Goal: Task Accomplishment & Management: Manage account settings

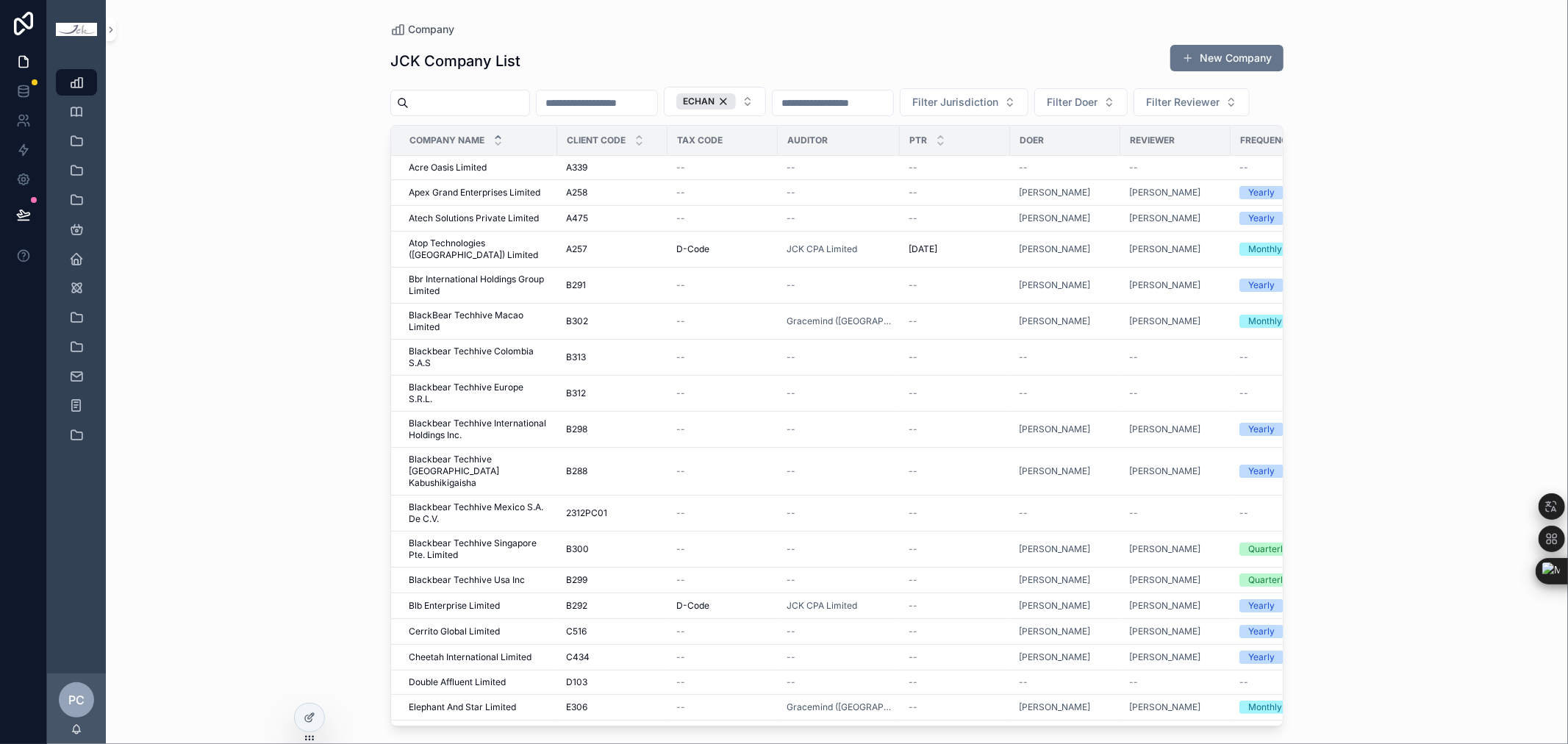
click at [448, 97] on input "scrollable content" at bounding box center [469, 102] width 121 height 21
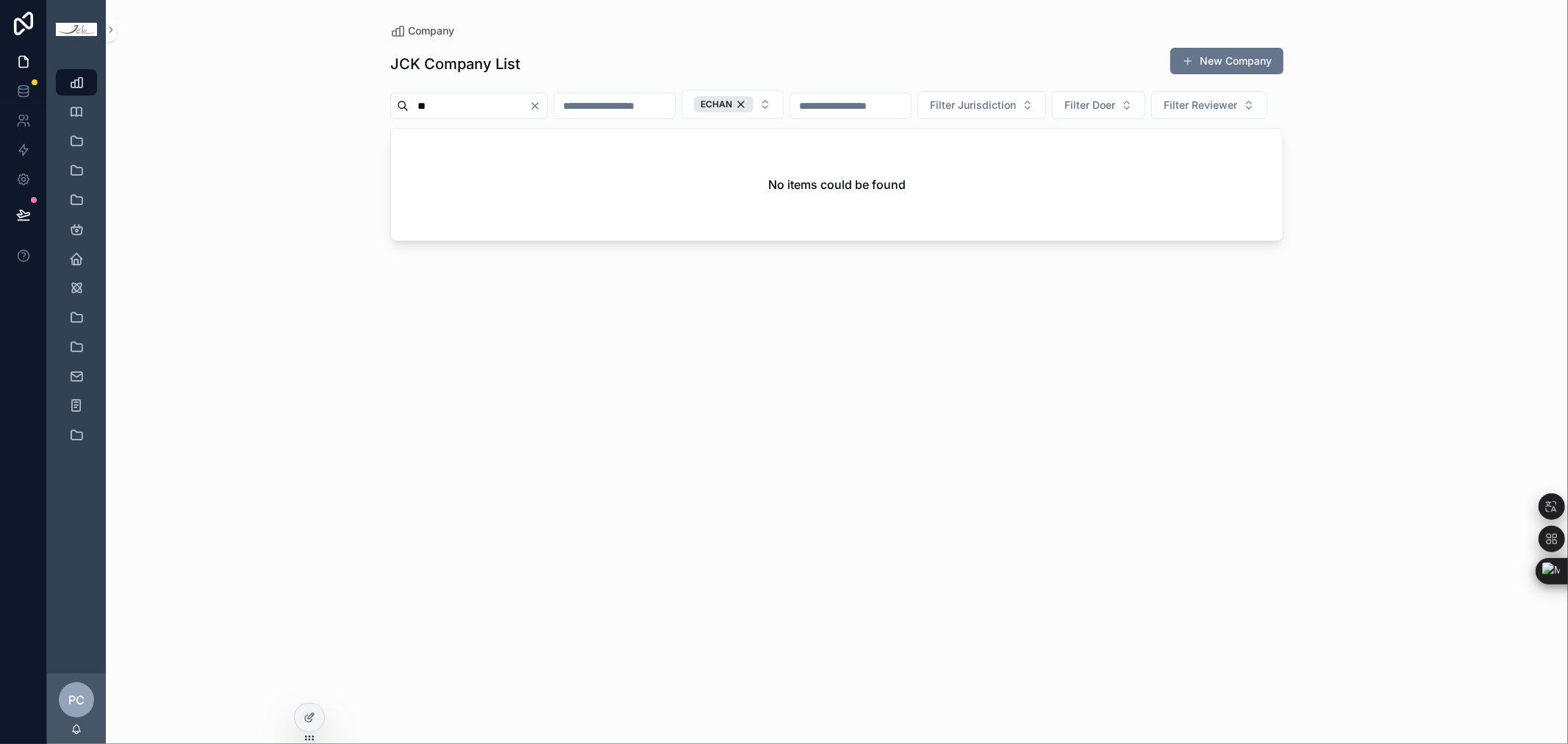
type input "*"
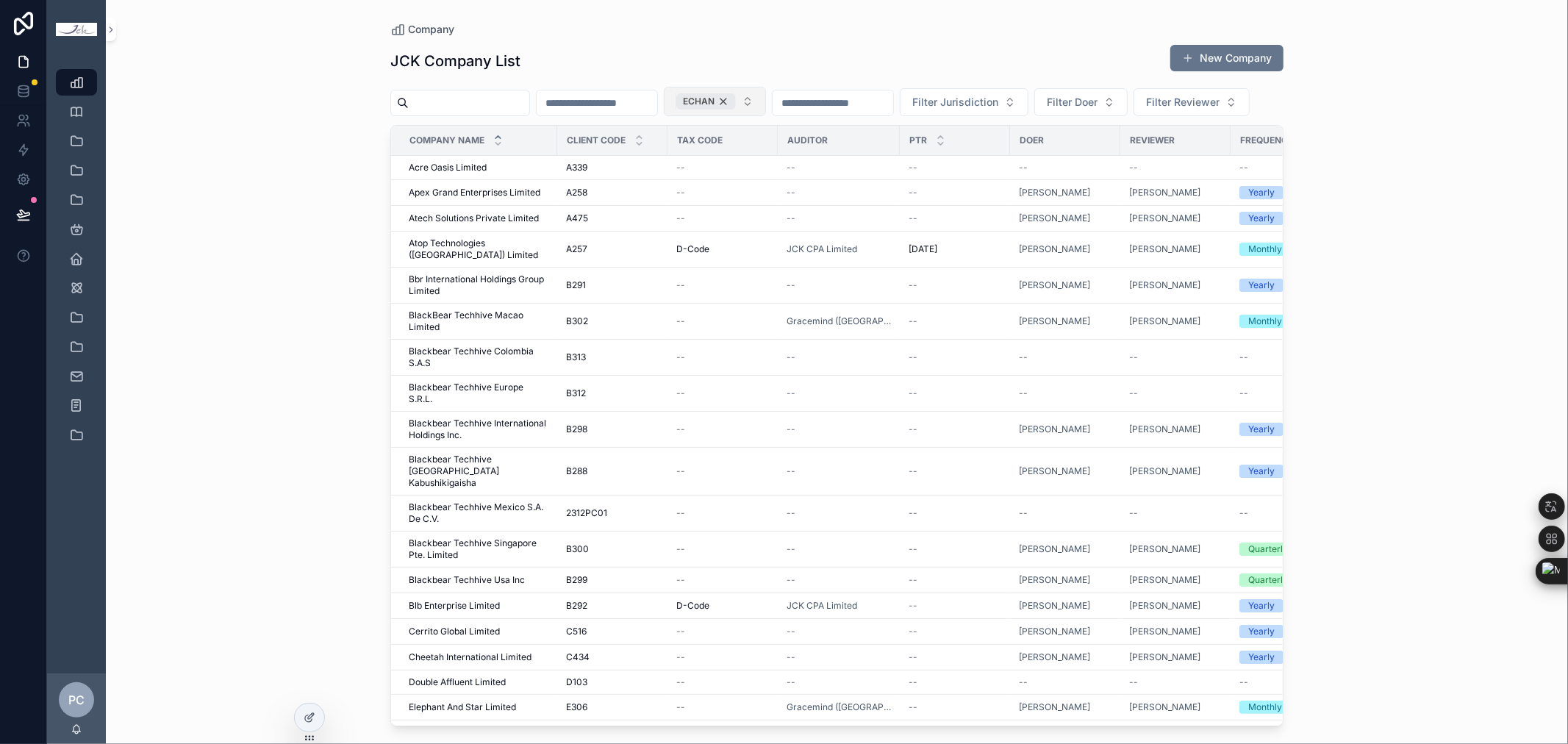
click at [736, 102] on div "ECHAN" at bounding box center [706, 101] width 59 height 16
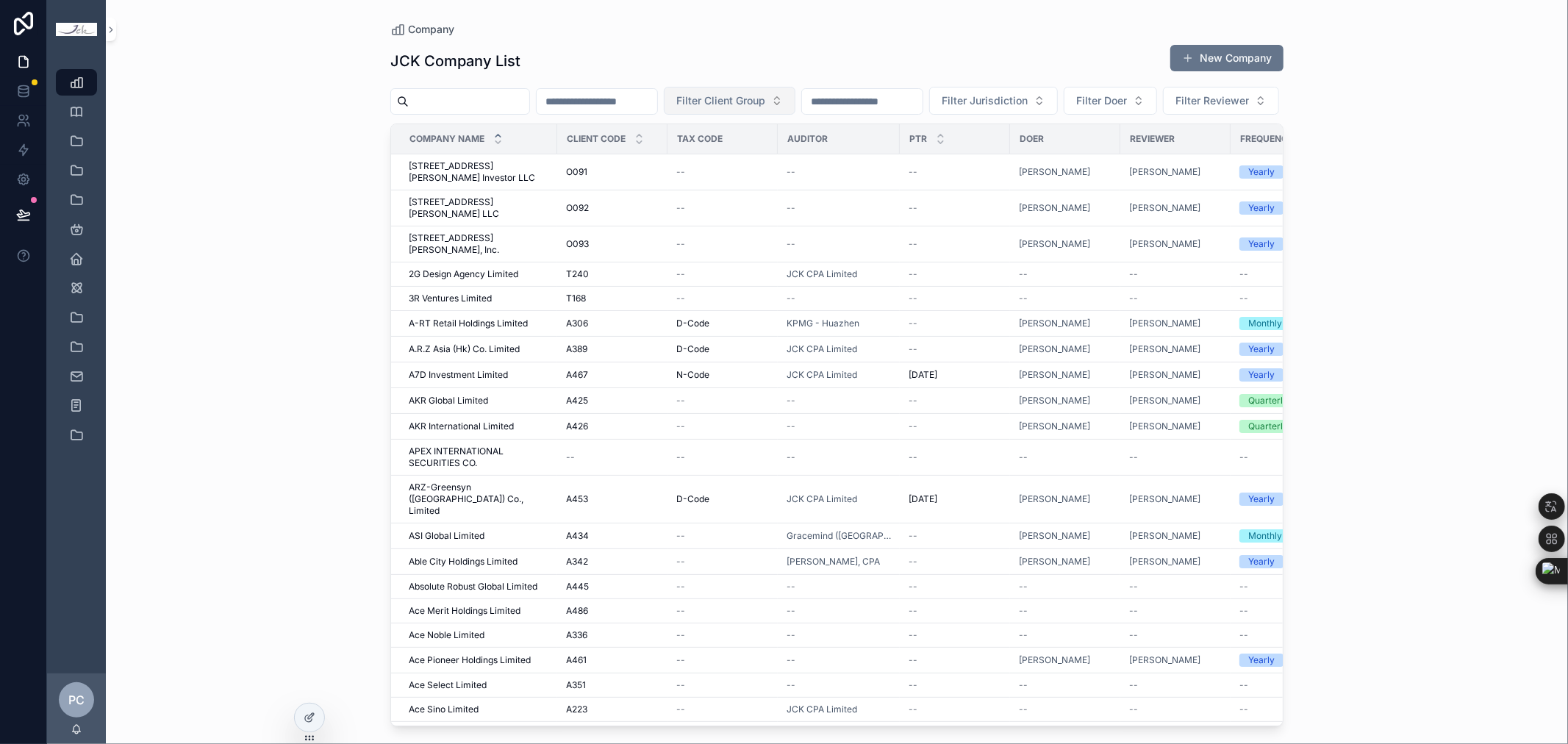
click at [766, 99] on span "Filter Client Group" at bounding box center [721, 101] width 89 height 15
type input "*****"
click at [747, 162] on span "[PERSON_NAME]" at bounding box center [757, 161] width 84 height 15
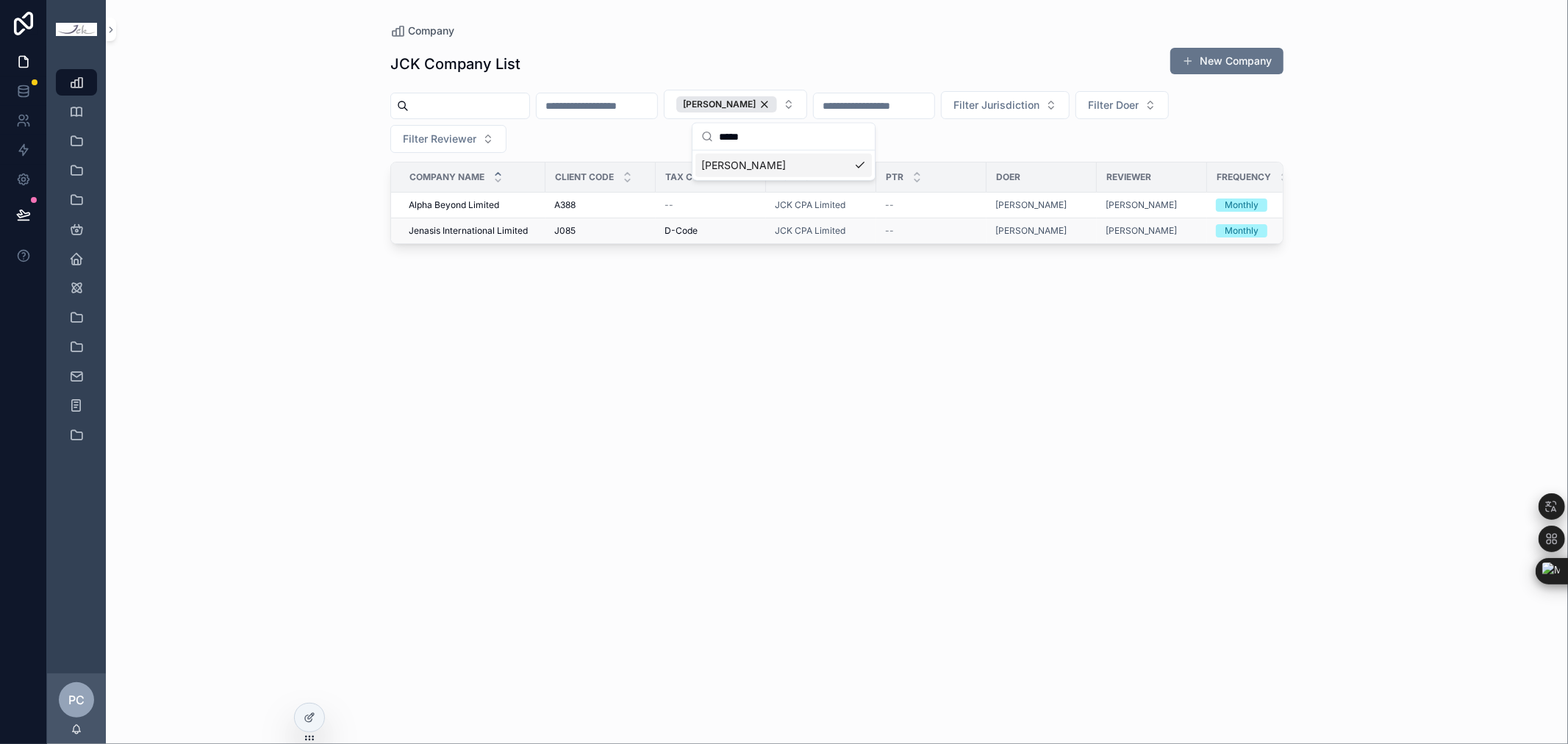
click at [517, 227] on span "Jenasis International Limited" at bounding box center [468, 231] width 119 height 12
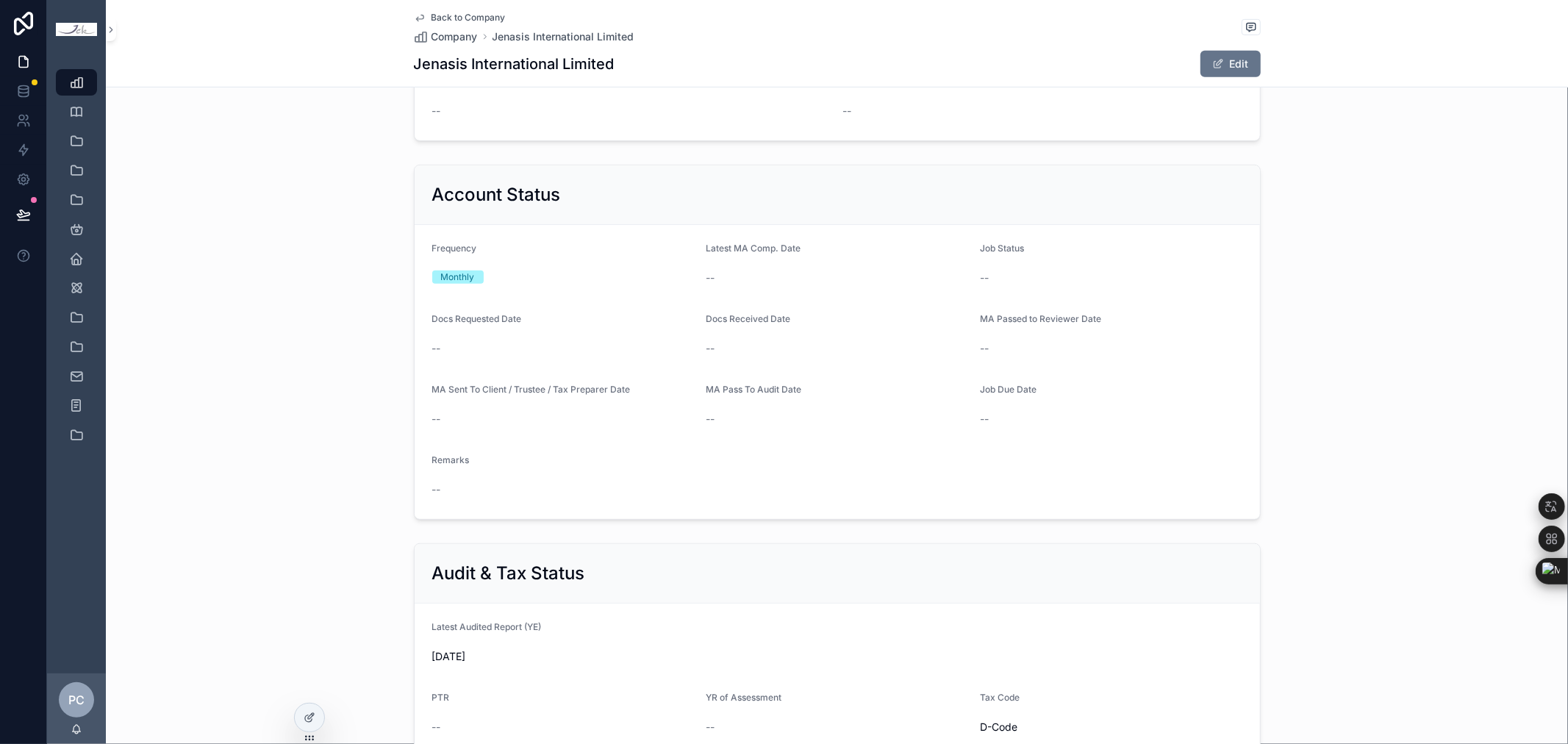
scroll to position [572, 0]
click at [1222, 65] on button "Edit" at bounding box center [1231, 64] width 60 height 27
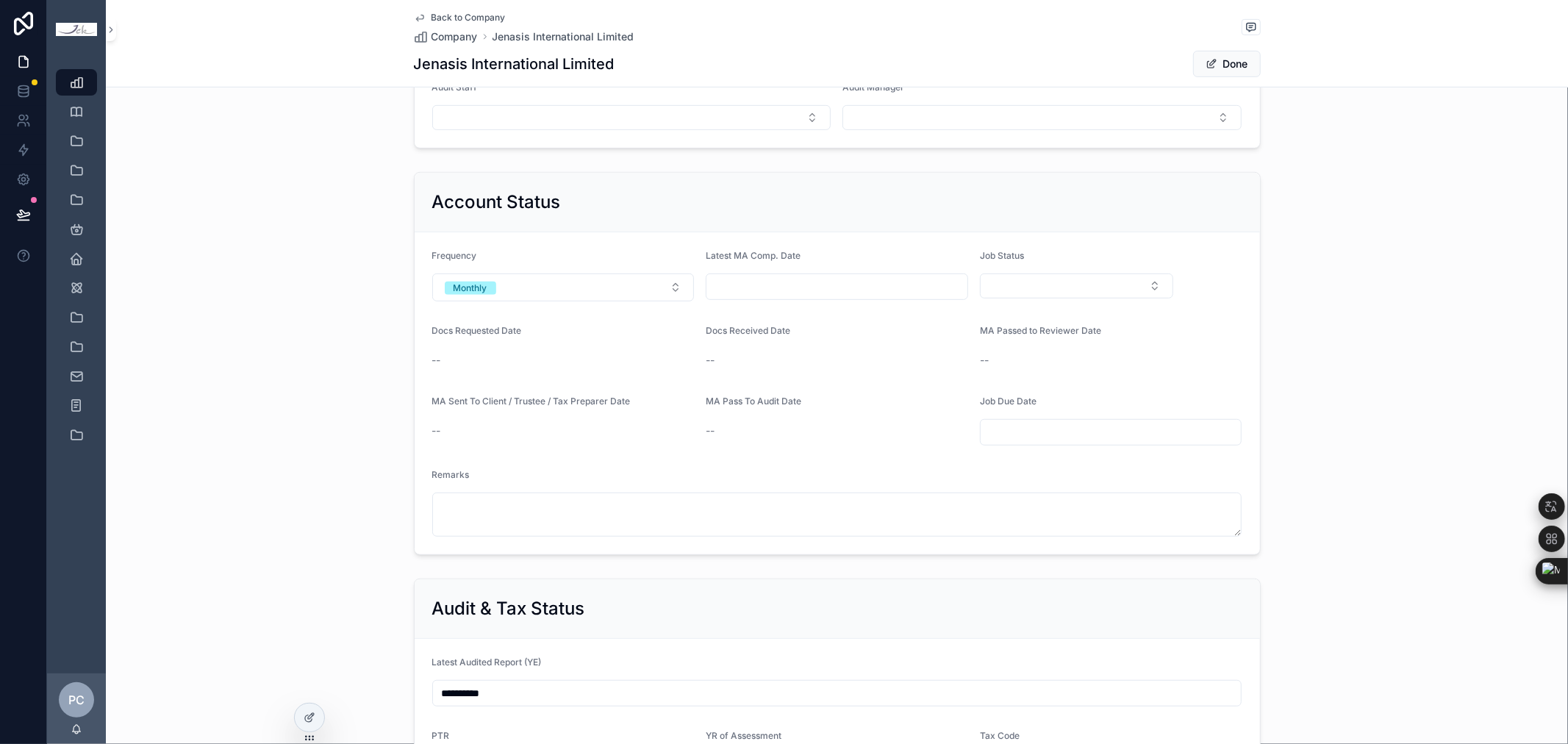
click at [794, 292] on input "scrollable content" at bounding box center [836, 287] width 261 height 21
click at [755, 325] on button "scrollable content" at bounding box center [752, 324] width 27 height 27
click at [827, 407] on button "31" at bounding box center [831, 411] width 27 height 27
type input "*********"
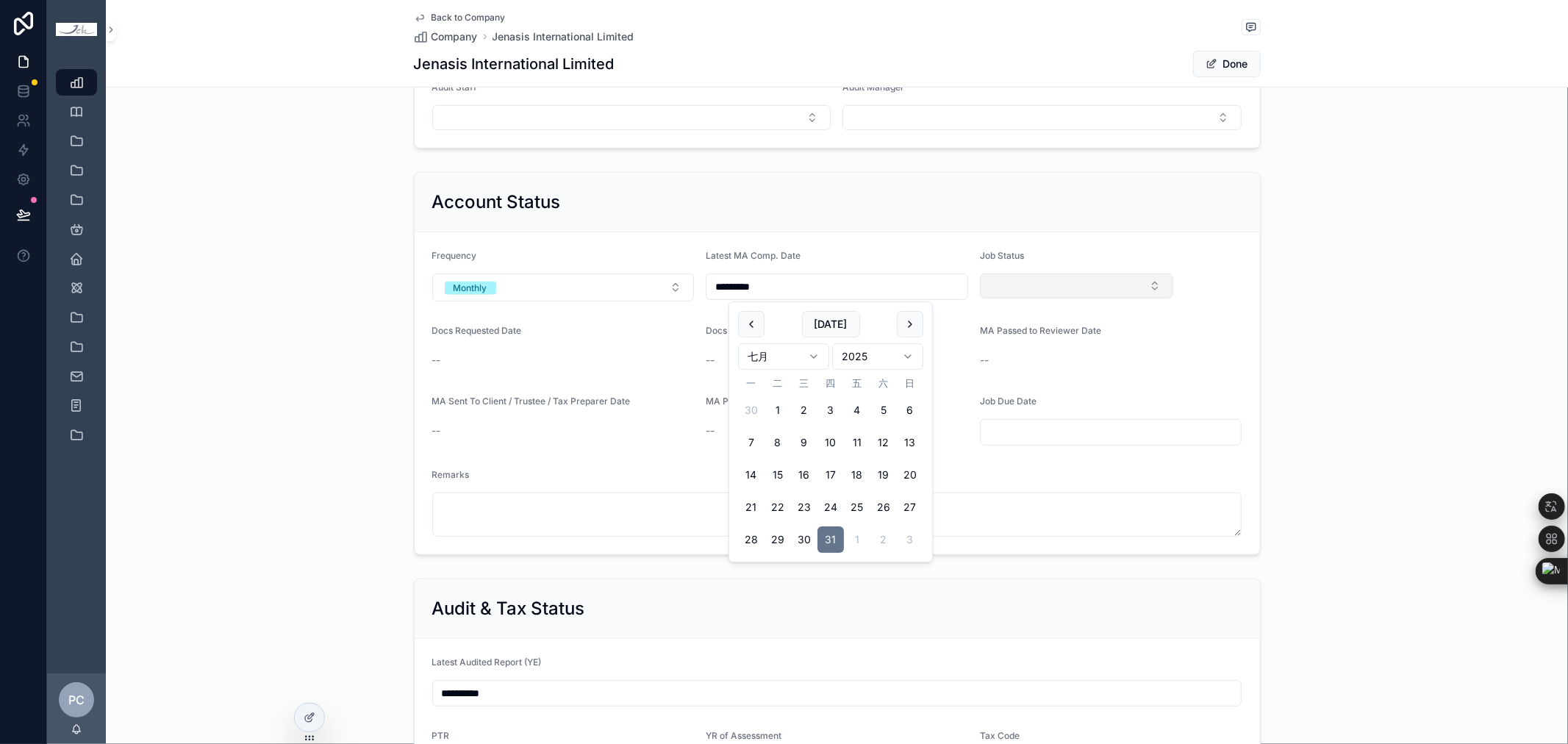
click at [1126, 290] on button "Select Button" at bounding box center [1076, 286] width 194 height 25
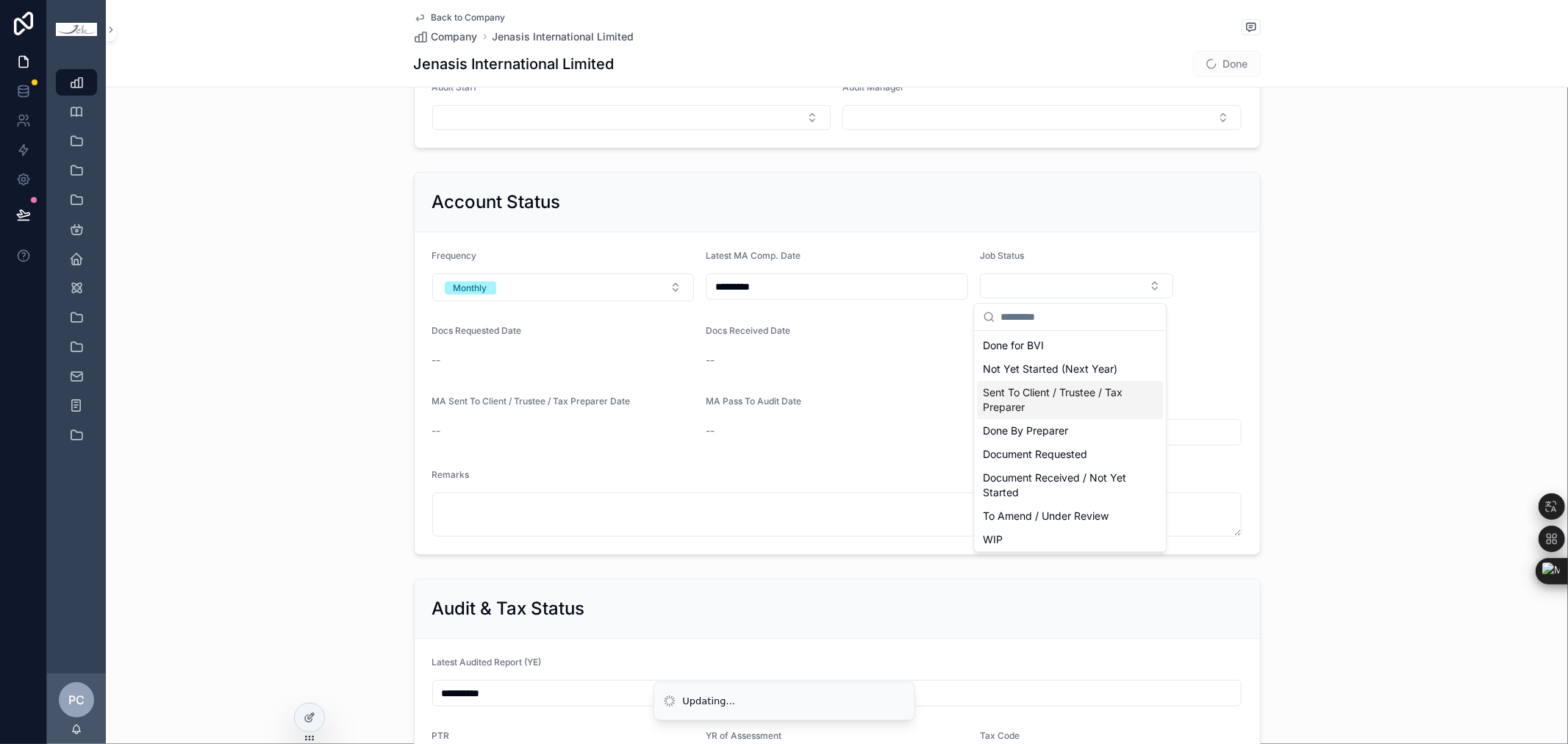
click at [1076, 394] on span "Sent To Client / Trustee / Tax Preparer" at bounding box center [1061, 399] width 157 height 29
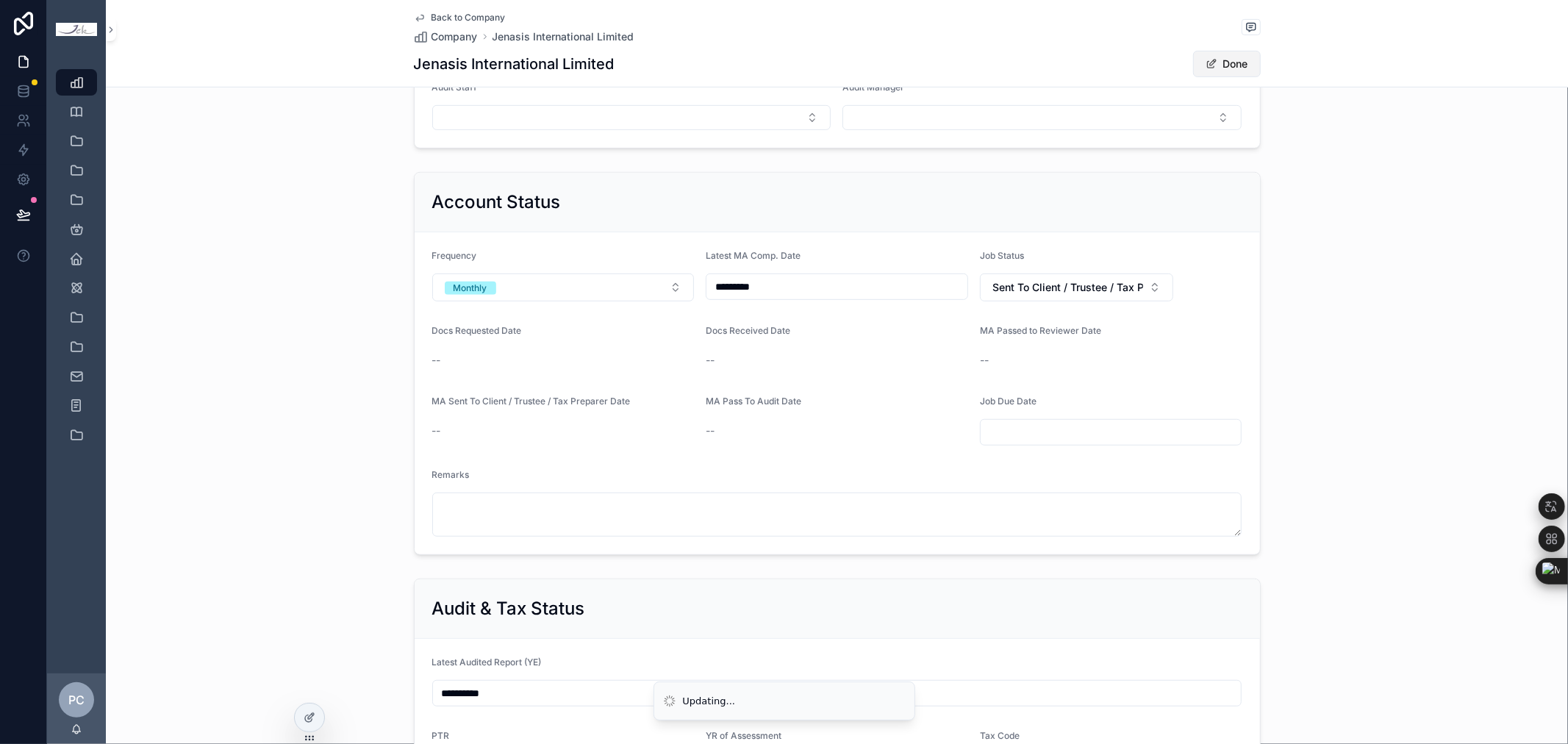
click at [1216, 61] on button "Done" at bounding box center [1226, 64] width 67 height 27
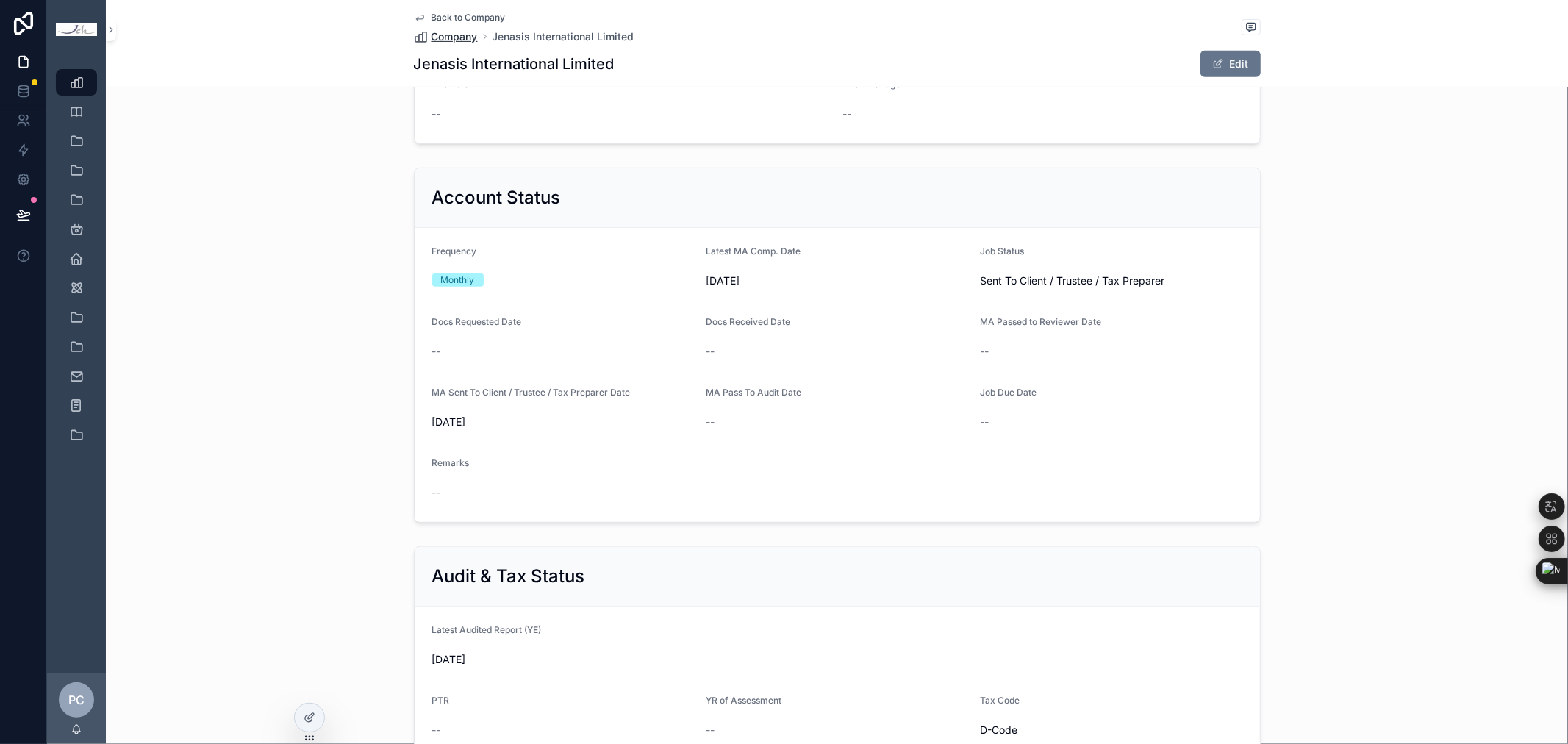
click at [453, 37] on span "Company" at bounding box center [455, 37] width 47 height 15
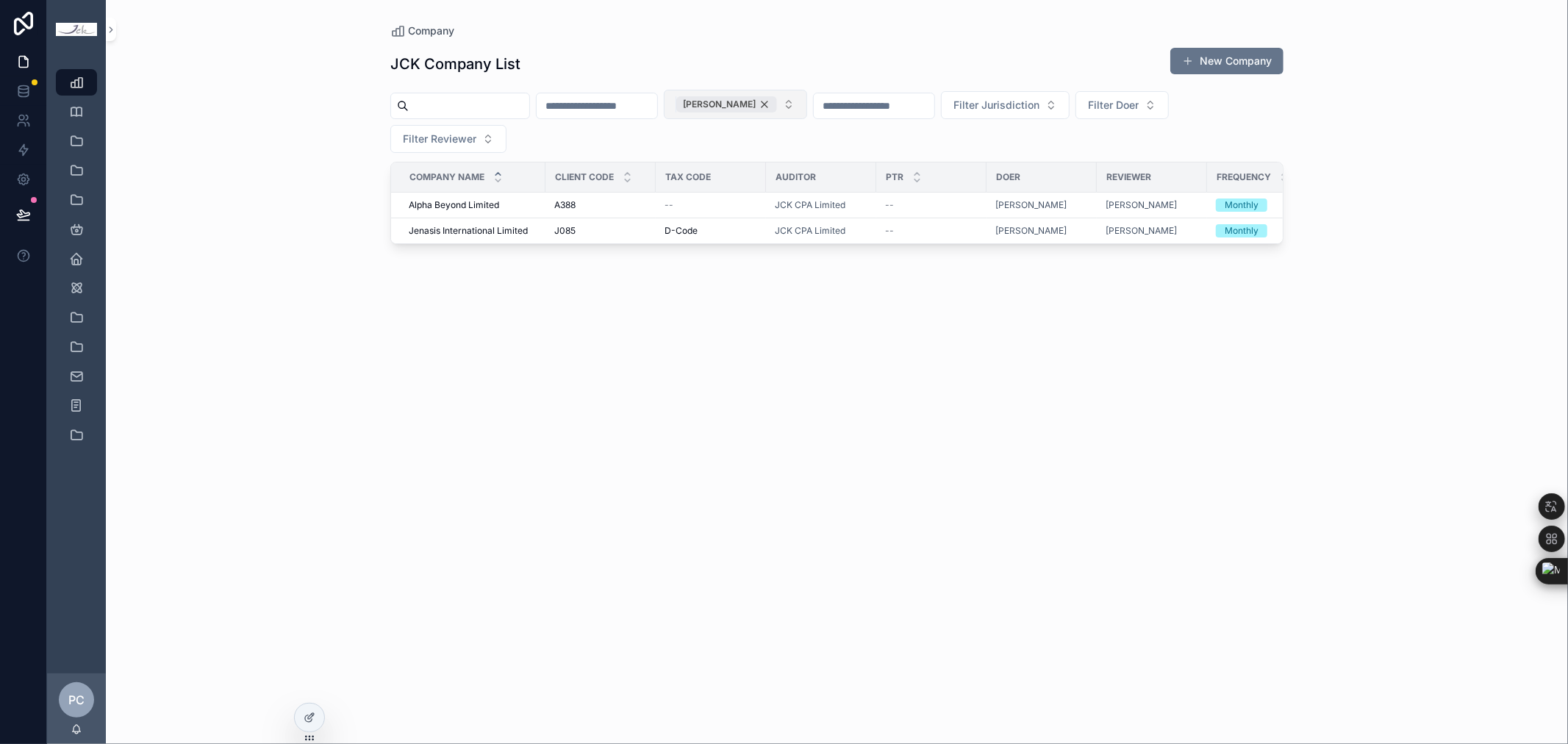
click at [777, 105] on div "[PERSON_NAME]" at bounding box center [727, 104] width 101 height 16
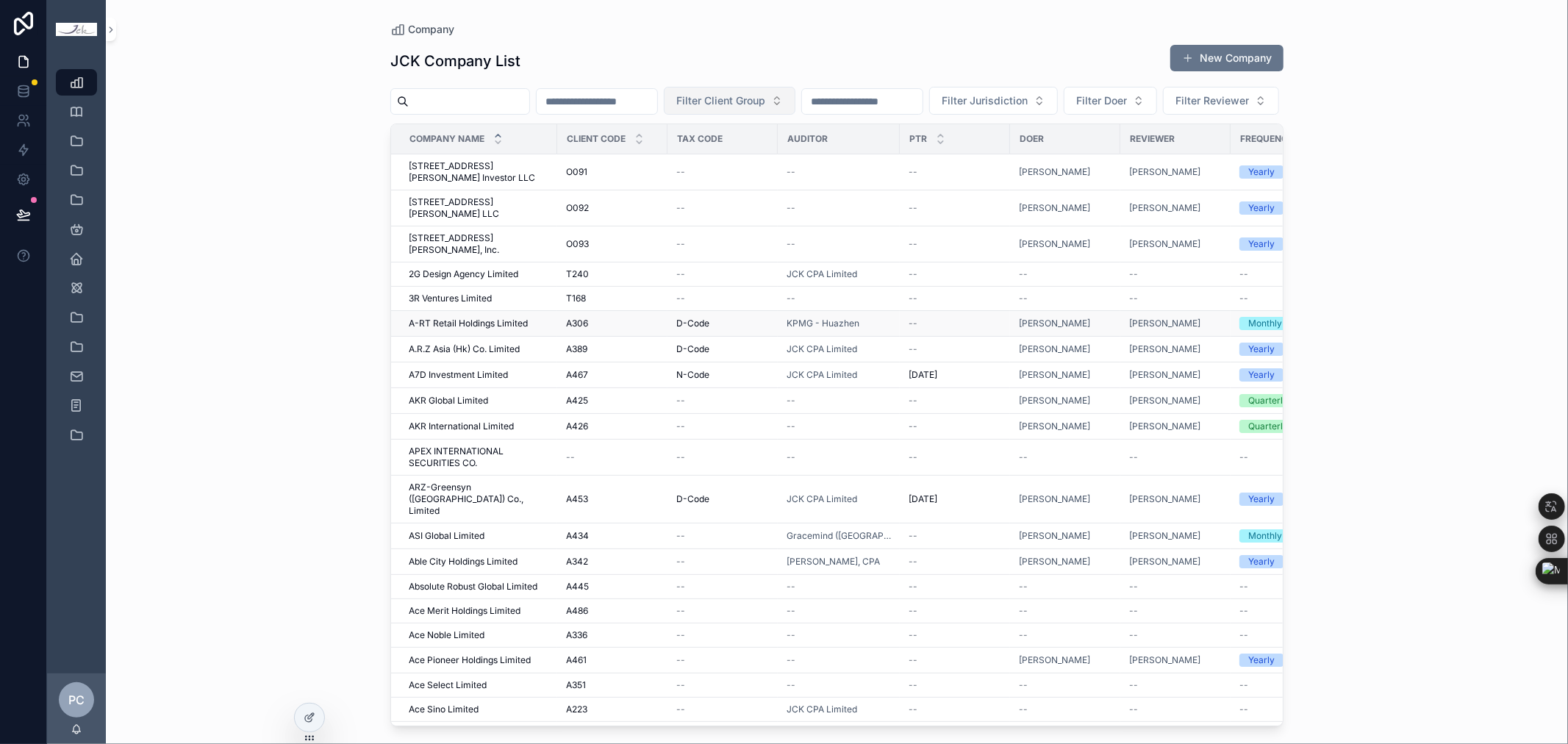
click at [509, 327] on span "A-RT Retail Holdings Limited" at bounding box center [468, 323] width 119 height 12
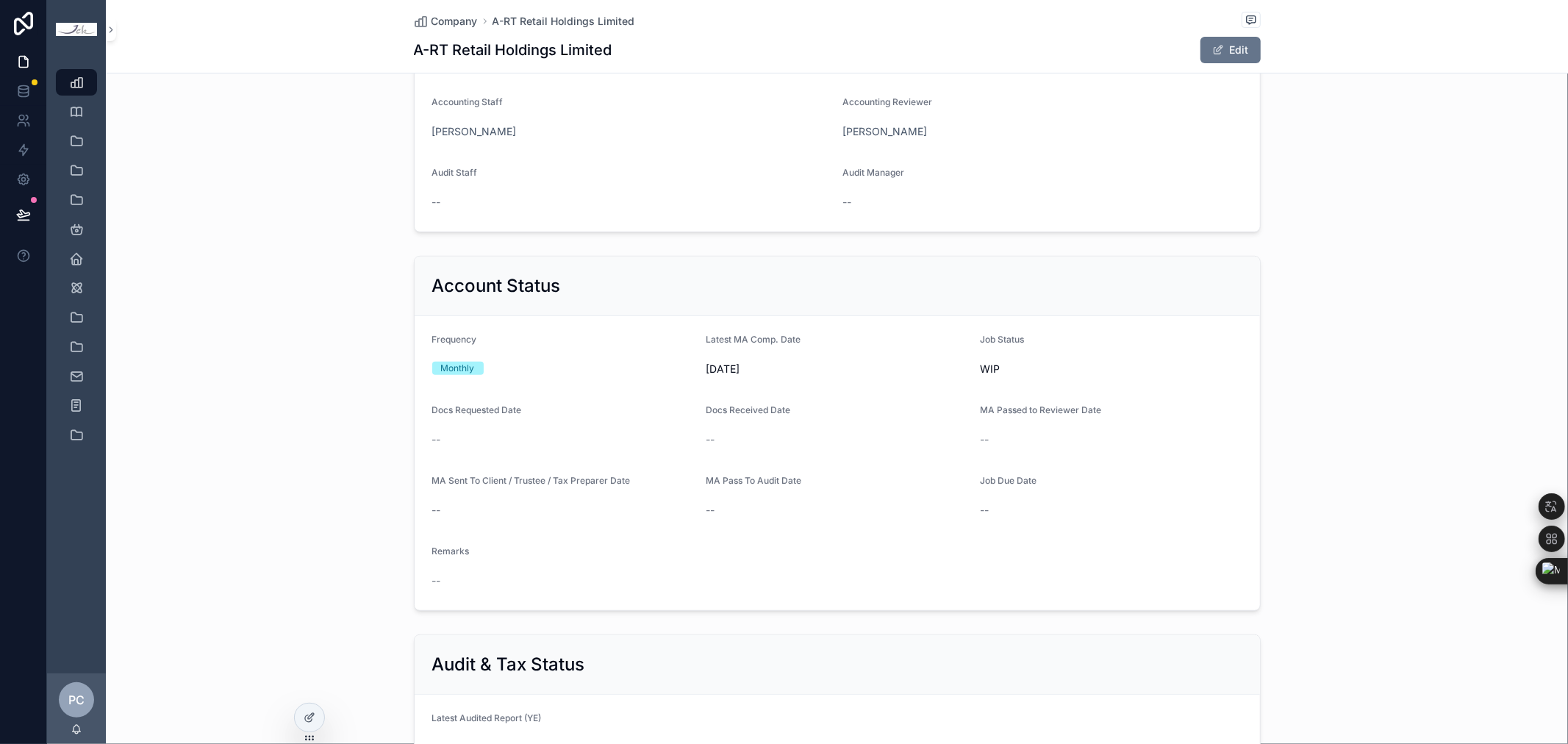
scroll to position [490, 0]
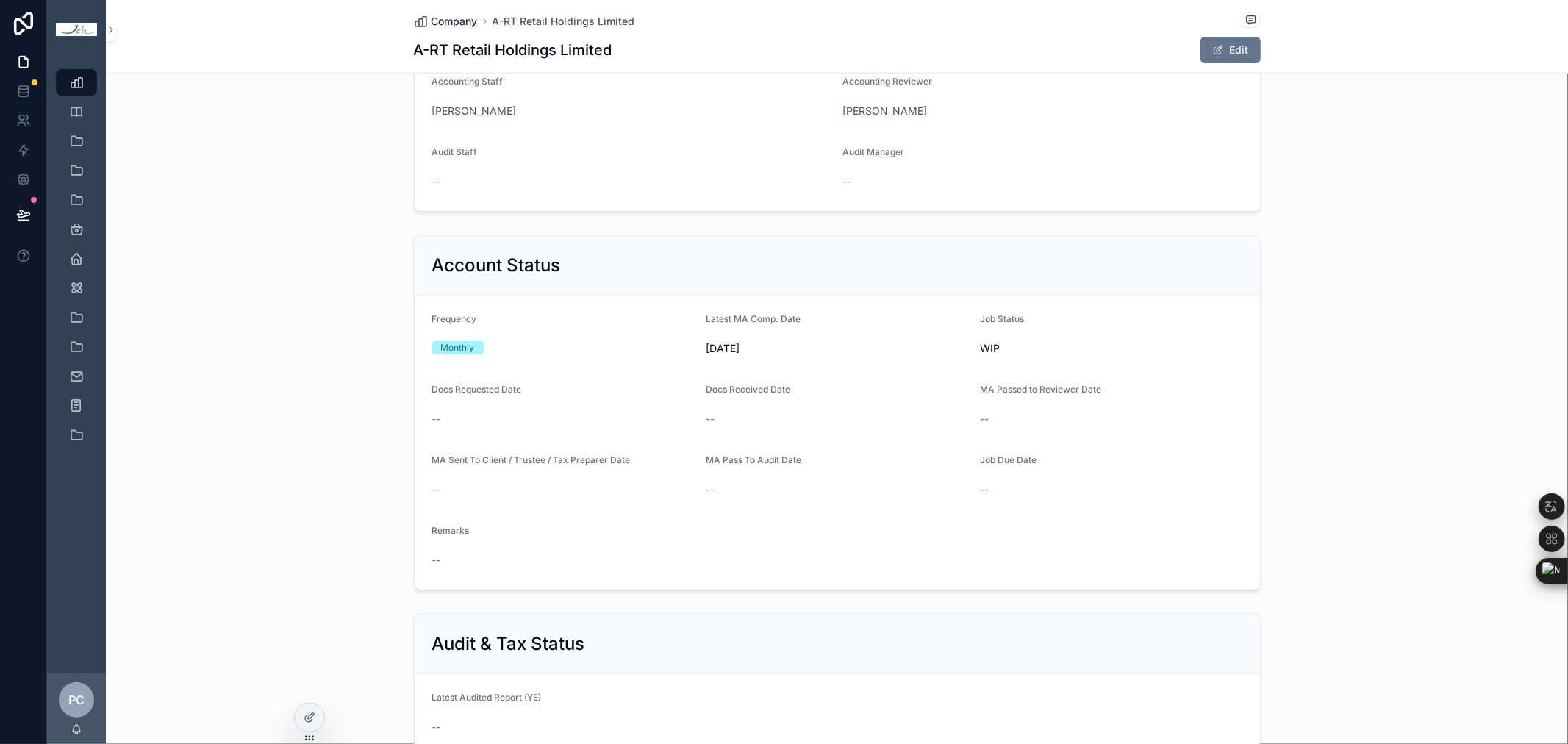
click at [461, 25] on span "Company" at bounding box center [455, 22] width 47 height 15
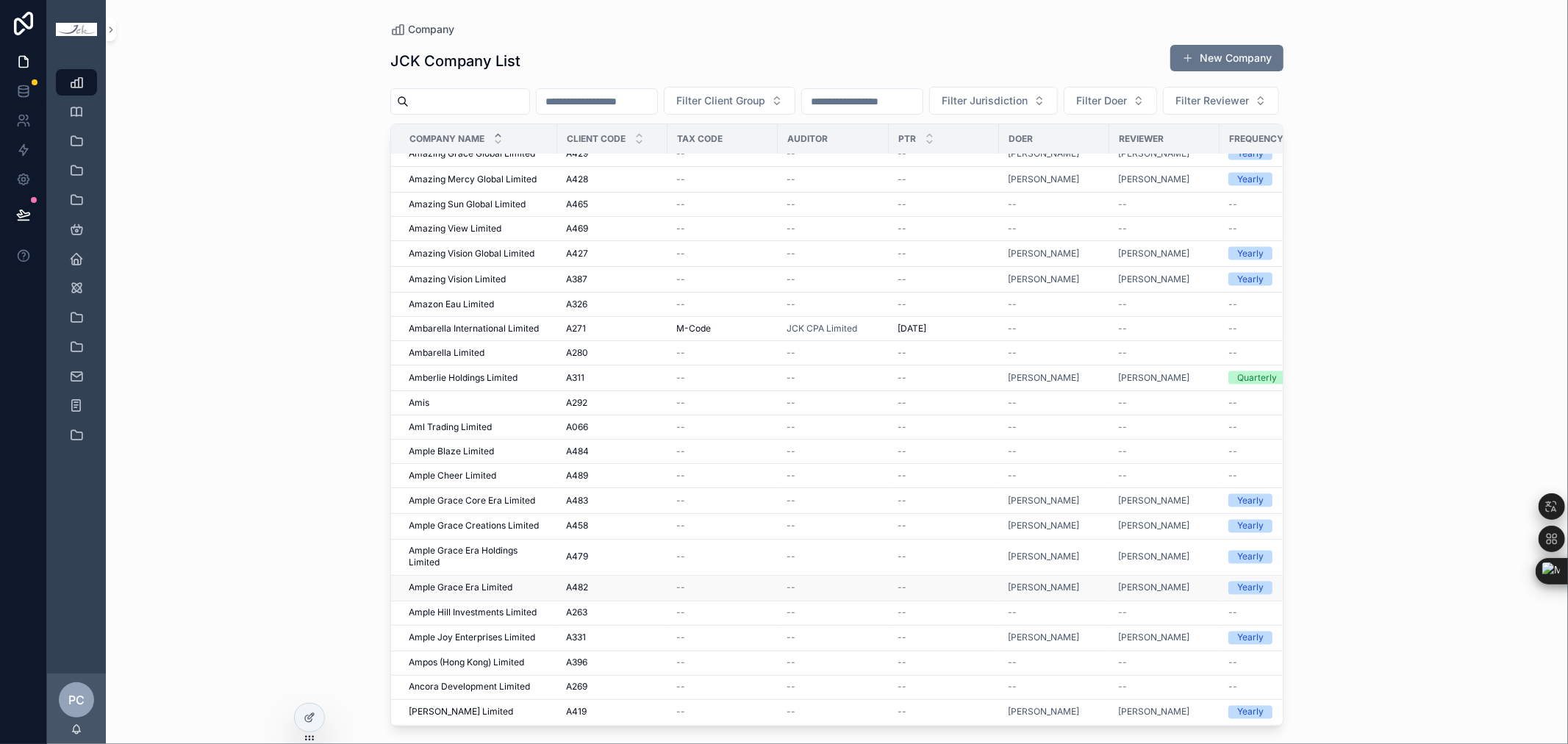
scroll to position [2202, 0]
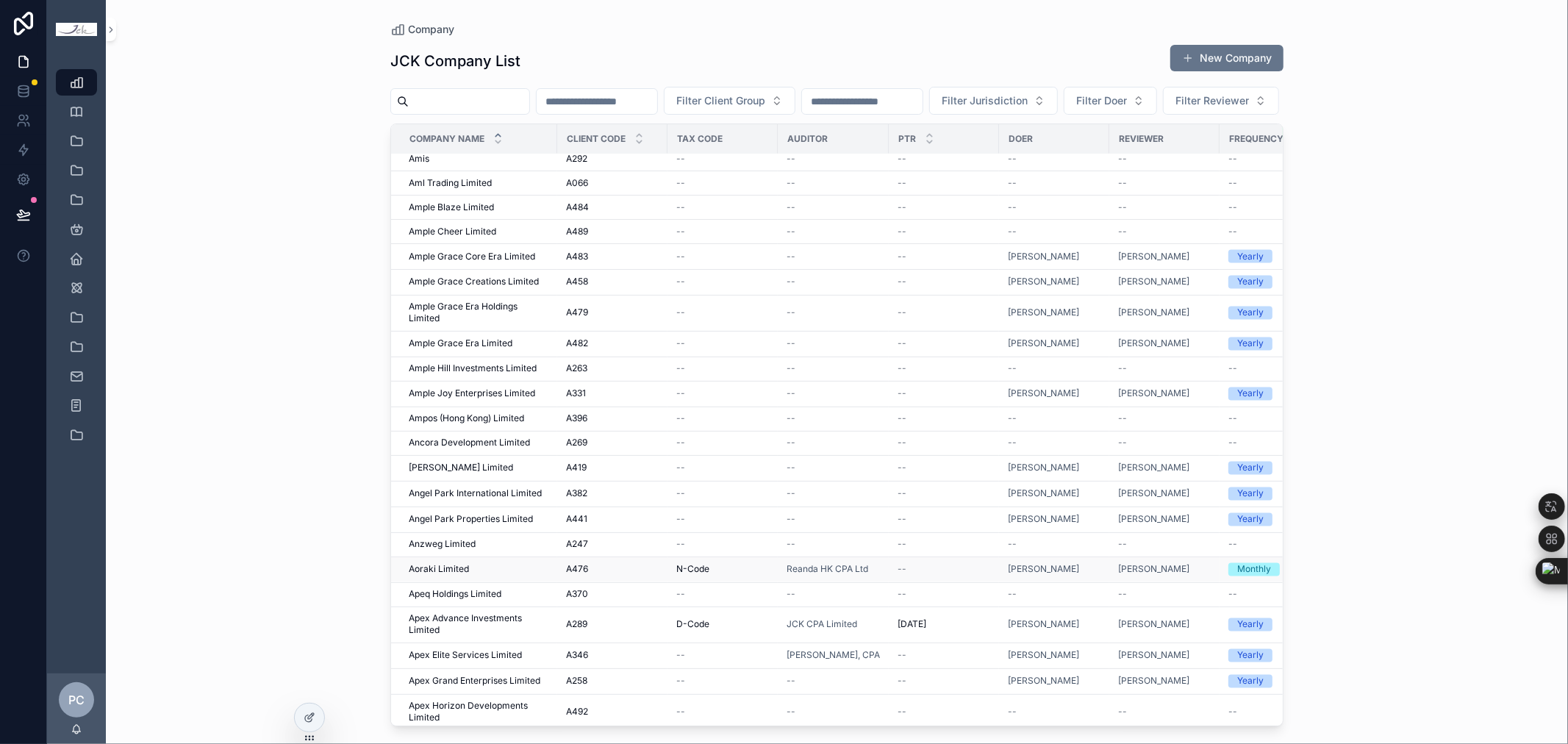
click at [450, 576] on span "Aoraki Limited" at bounding box center [439, 570] width 60 height 12
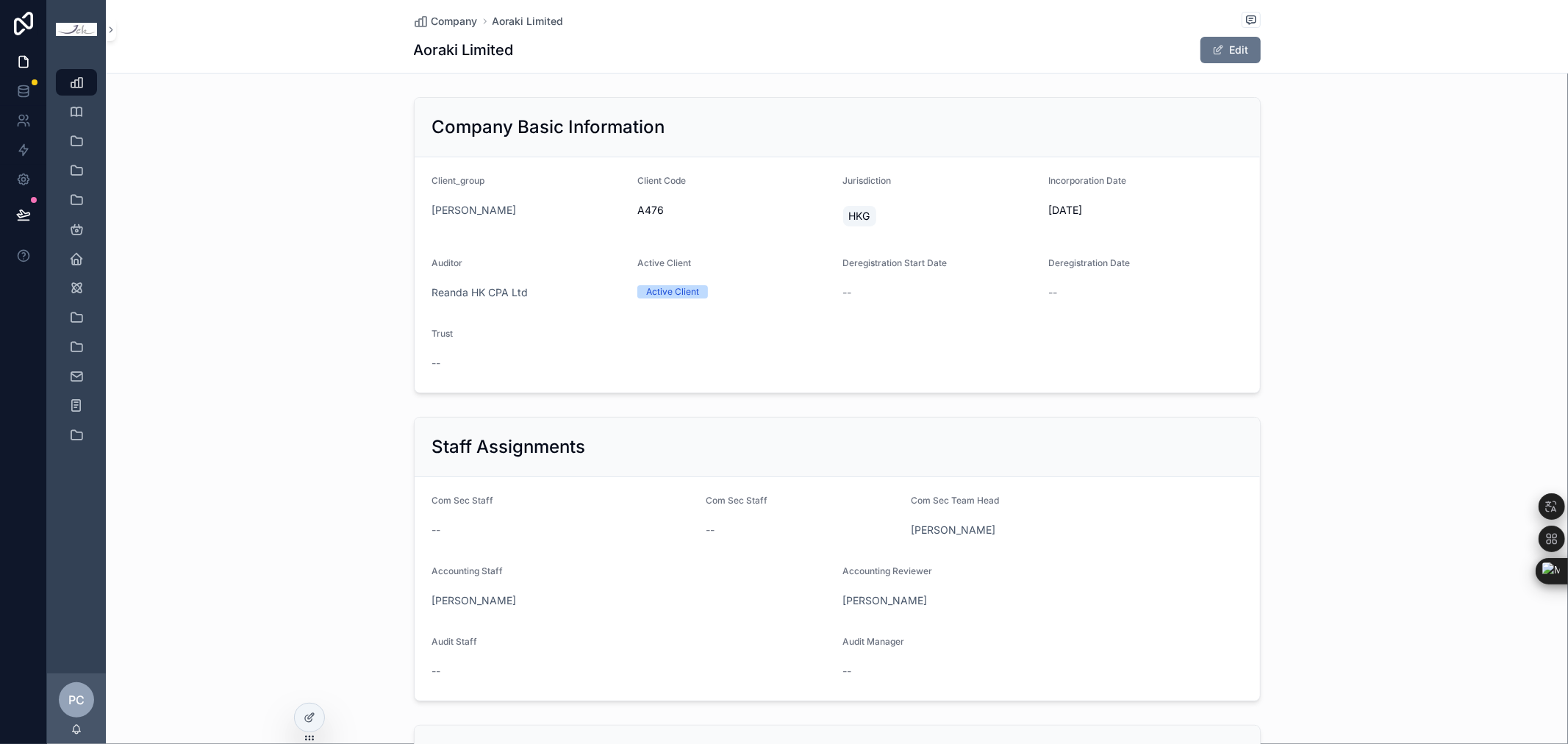
scroll to position [572, 0]
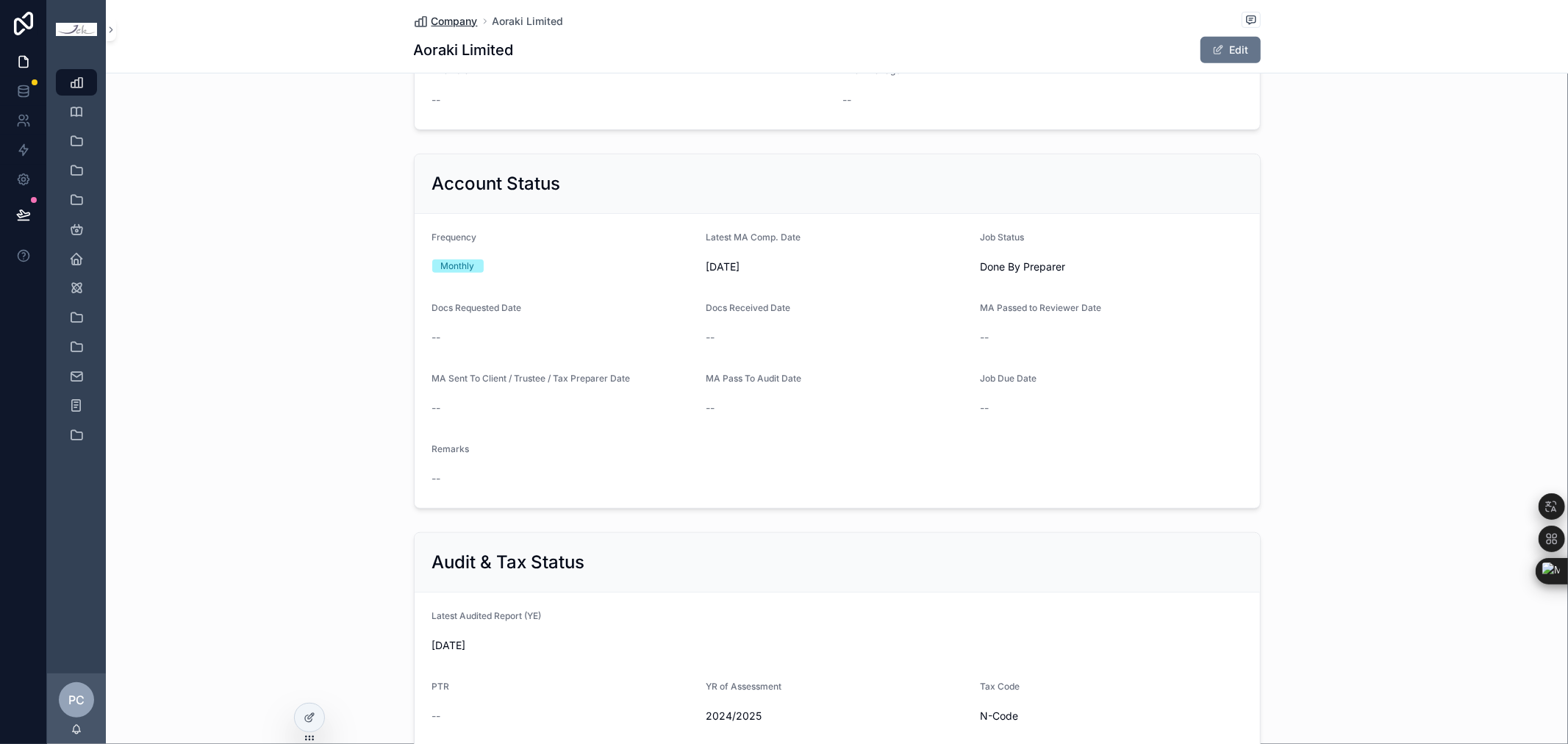
click at [446, 16] on span "Company" at bounding box center [455, 22] width 47 height 15
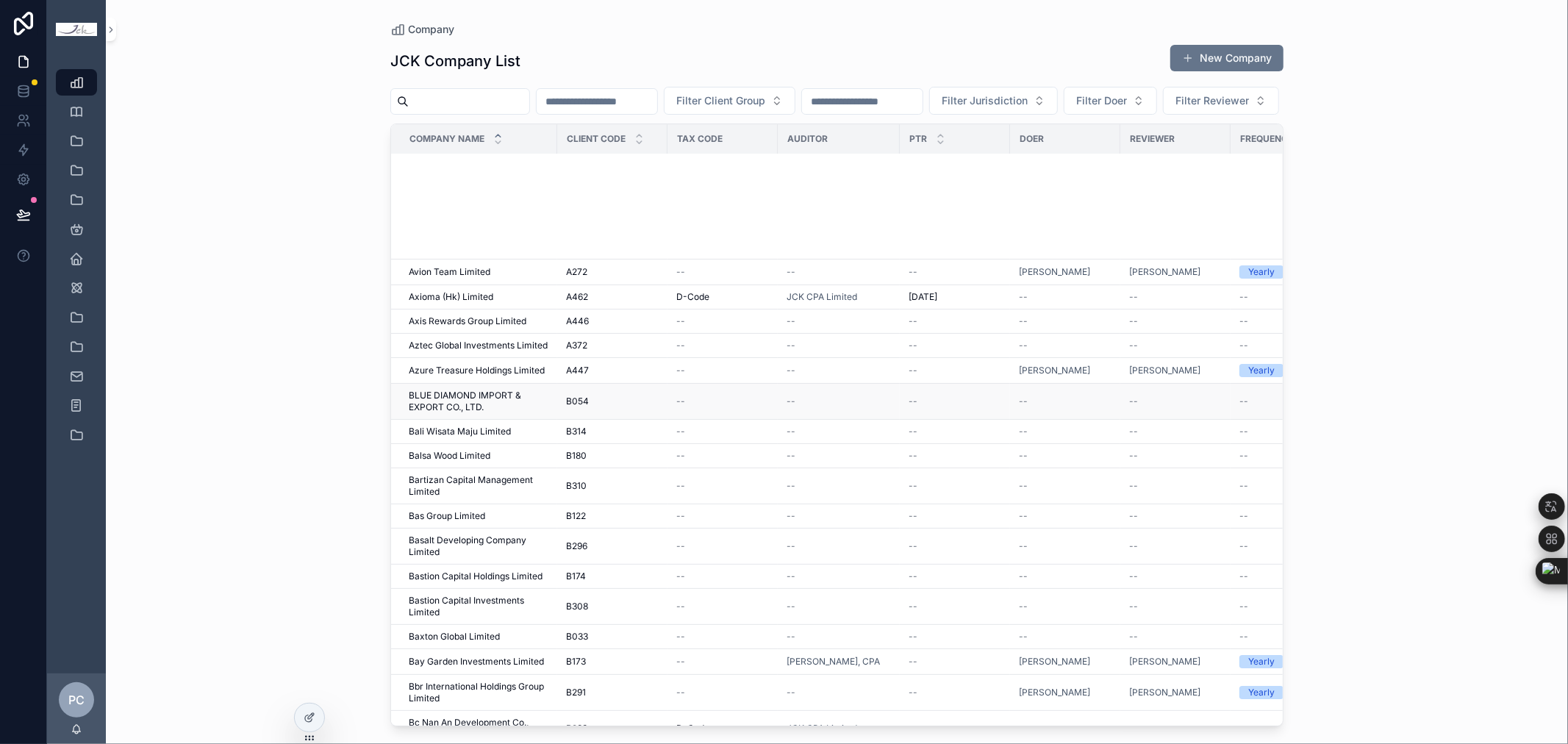
scroll to position [4486, 0]
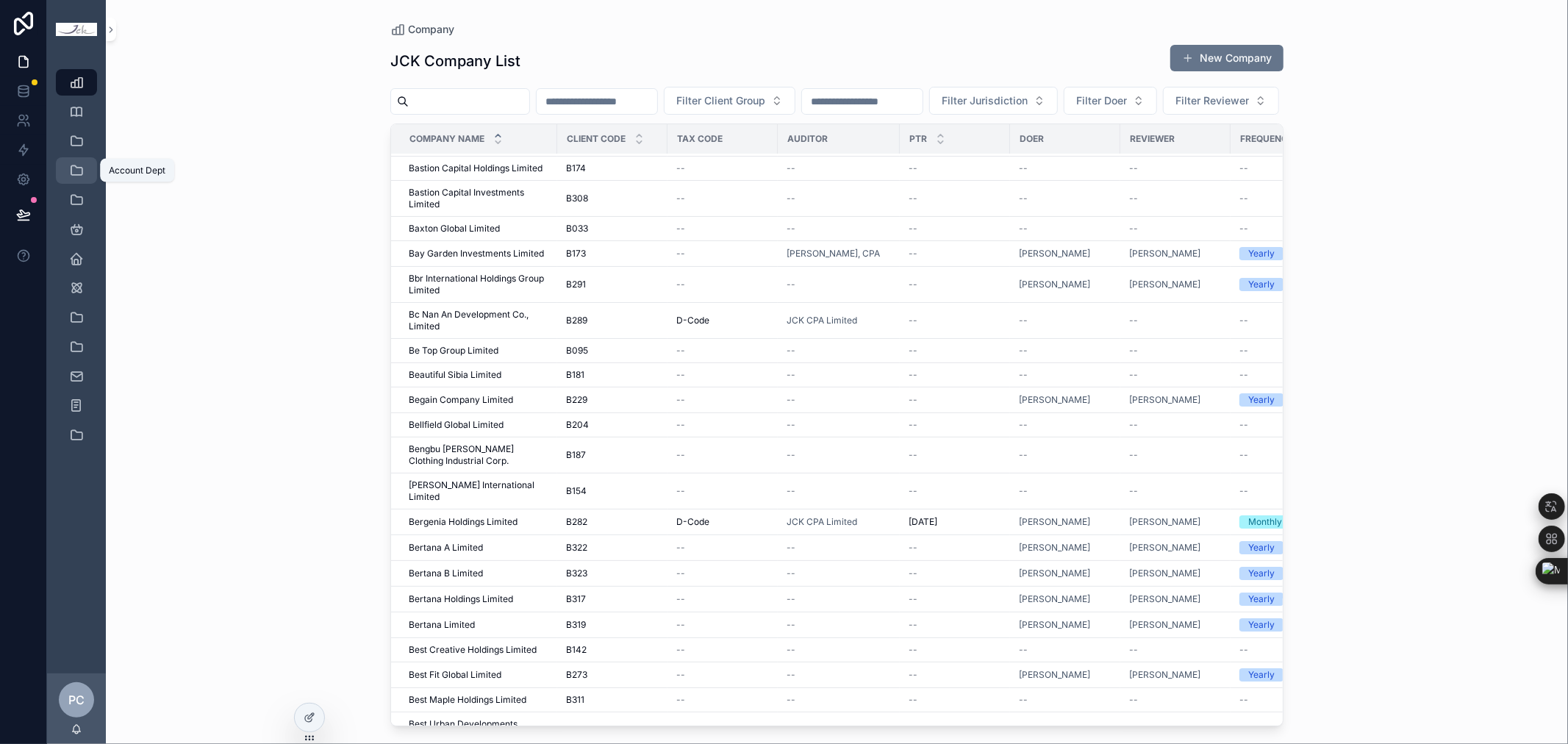
click at [76, 169] on icon "scrollable content" at bounding box center [77, 171] width 15 height 15
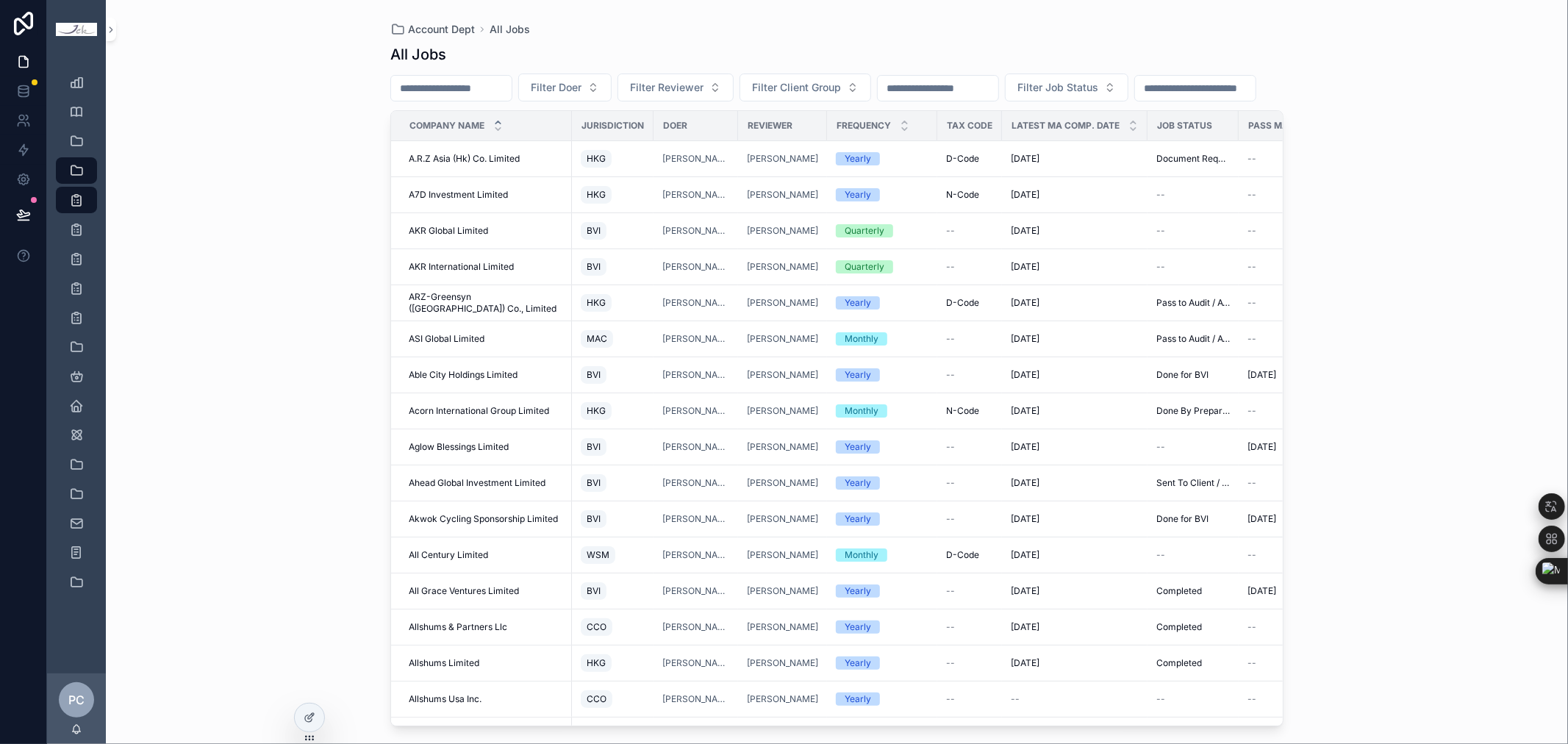
click at [878, 140] on div "Frequency" at bounding box center [882, 126] width 109 height 28
click at [900, 127] on icon "scrollable content" at bounding box center [904, 122] width 9 height 9
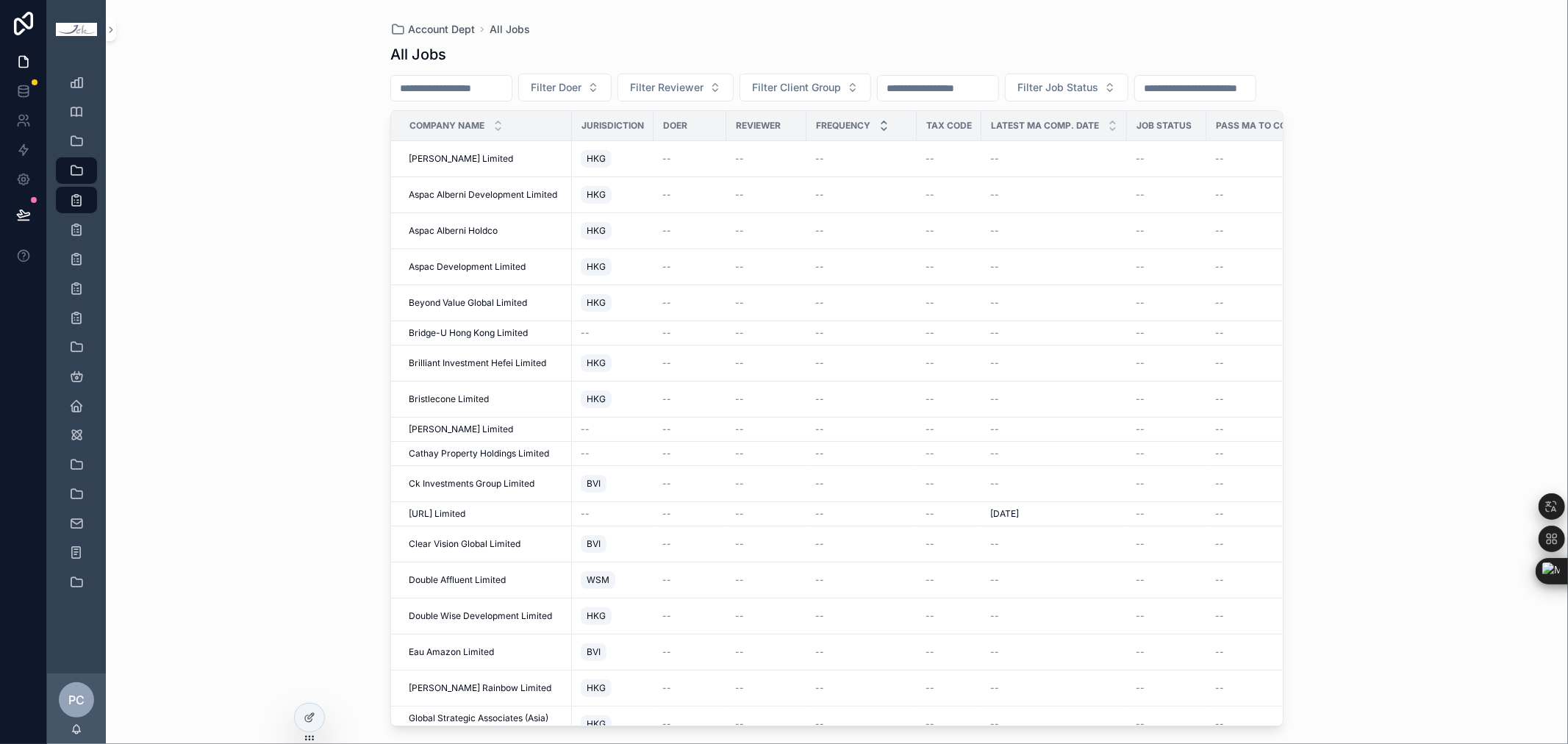
click at [885, 134] on icon "scrollable content" at bounding box center [883, 128] width 9 height 9
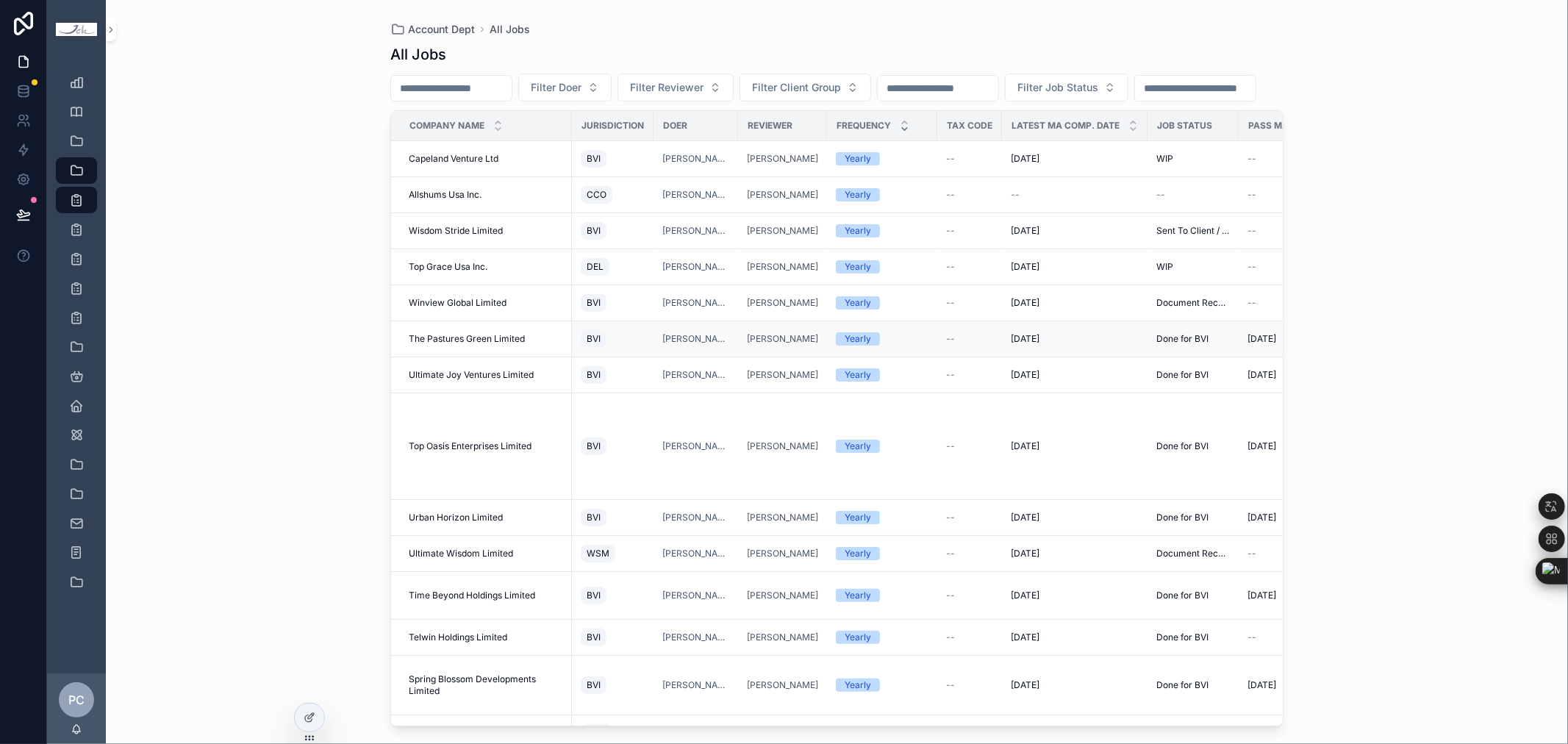
scroll to position [82, 0]
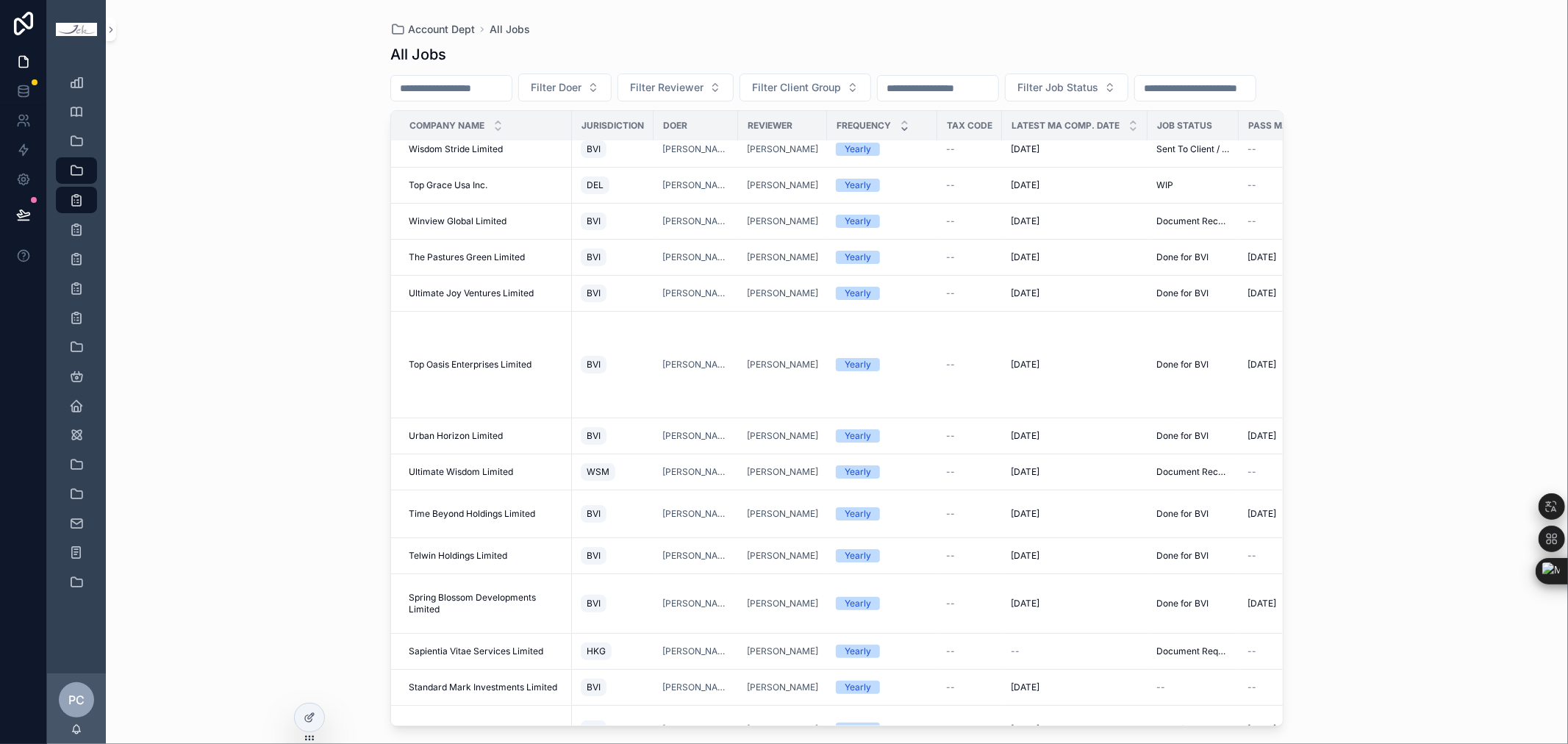
click at [900, 134] on icon "scrollable content" at bounding box center [904, 128] width 9 height 9
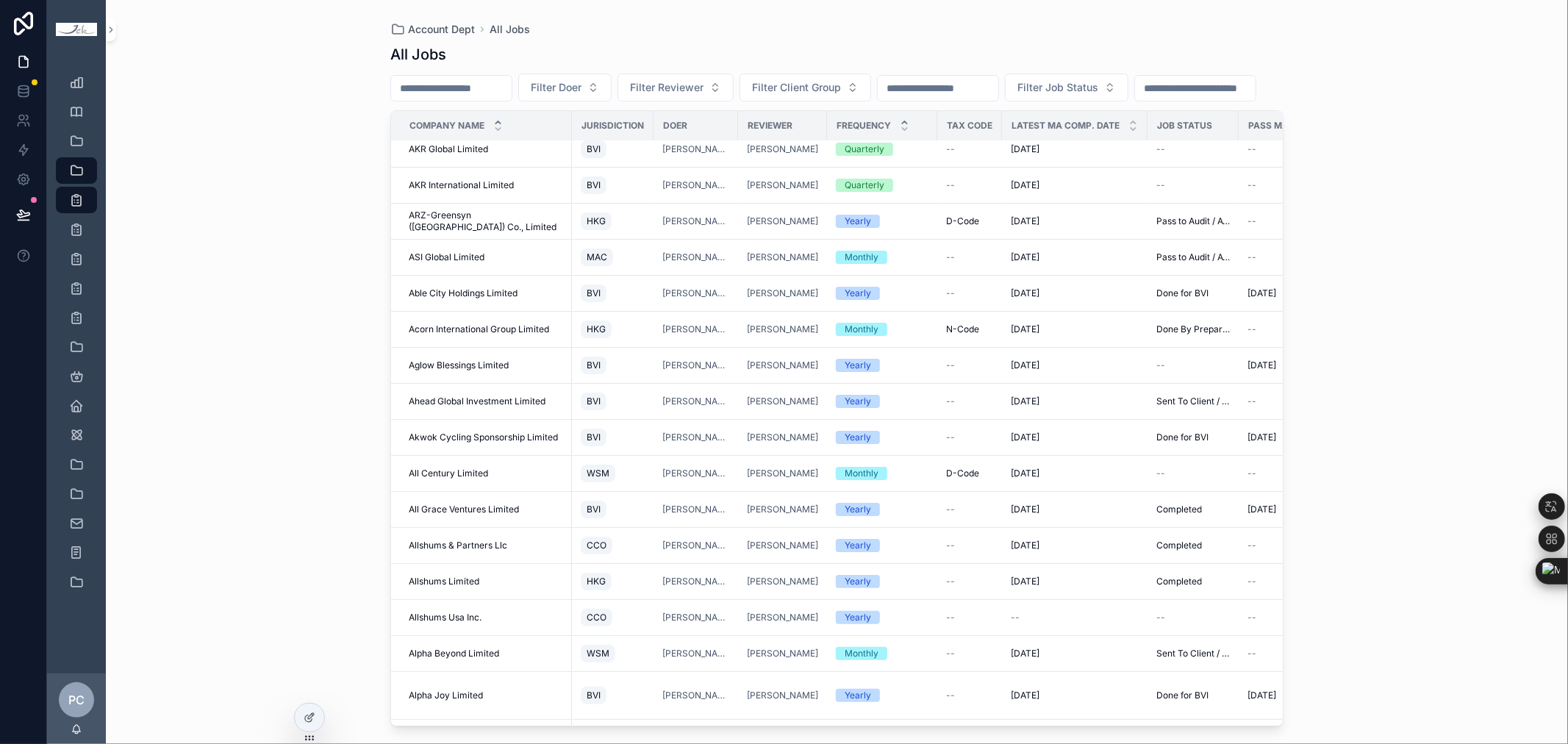
click at [900, 134] on div "scrollable content" at bounding box center [904, 125] width 9 height 16
click at [900, 134] on icon "scrollable content" at bounding box center [904, 128] width 9 height 9
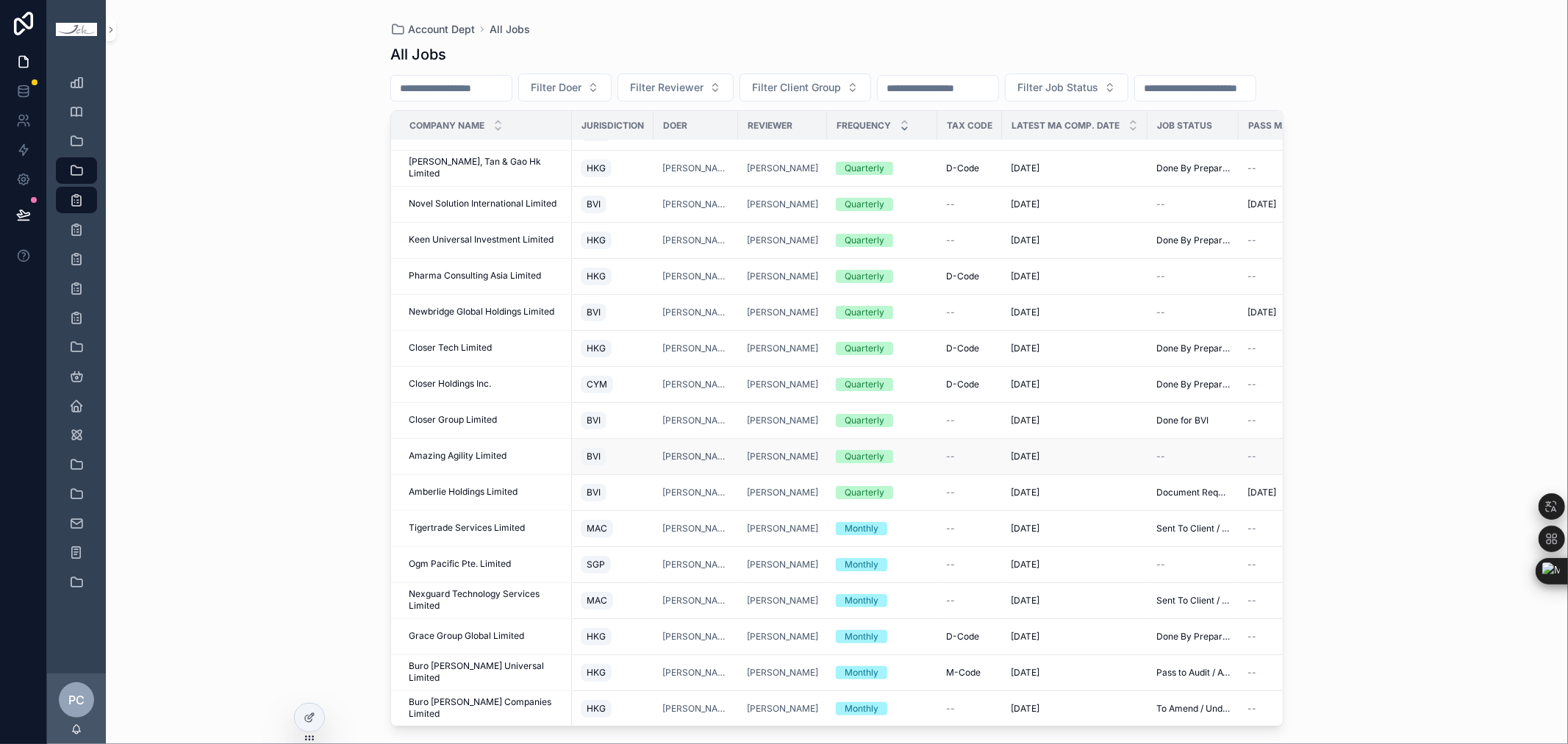
scroll to position [16511, 0]
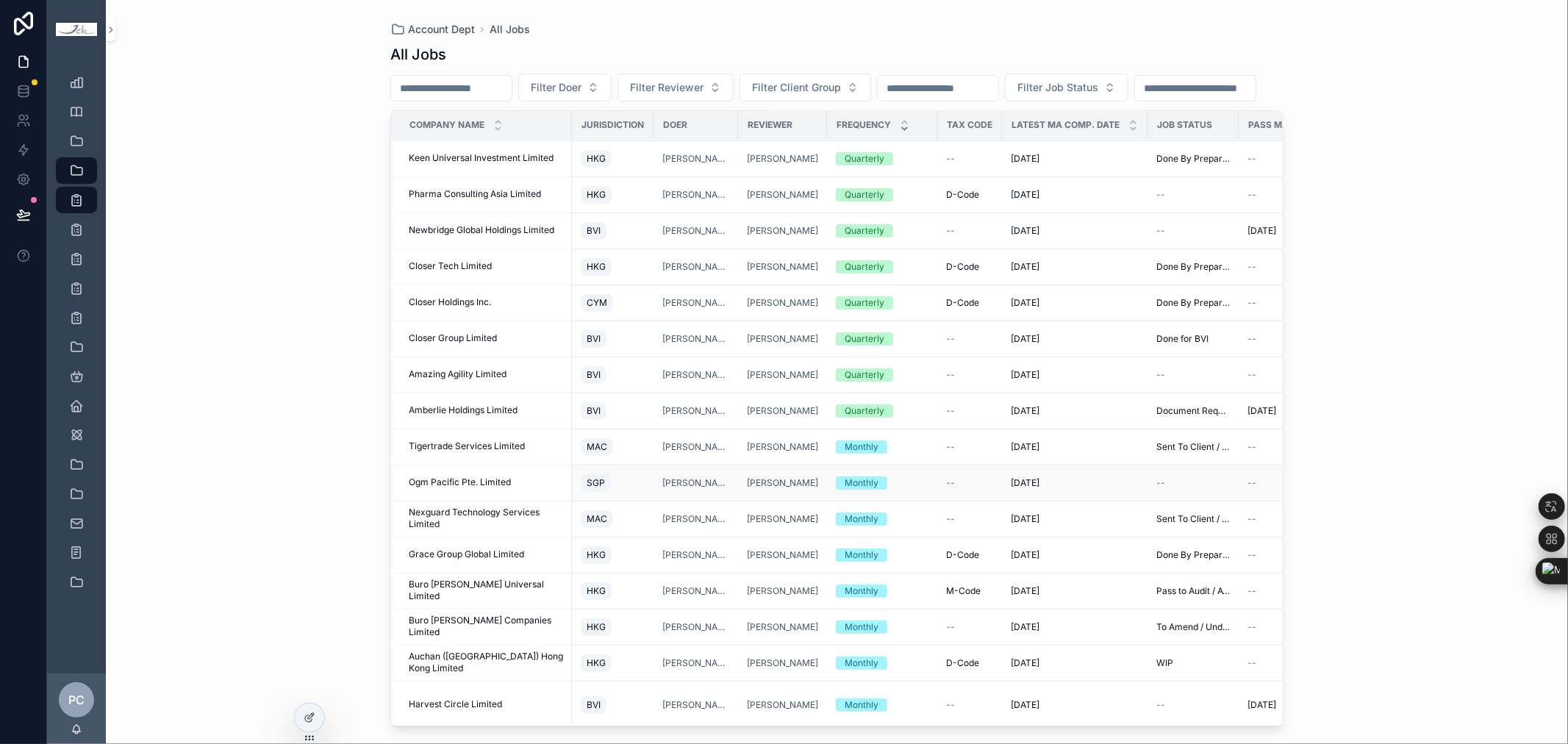
click at [462, 489] on span "Ogm Pacific Pte. Limited" at bounding box center [460, 483] width 102 height 12
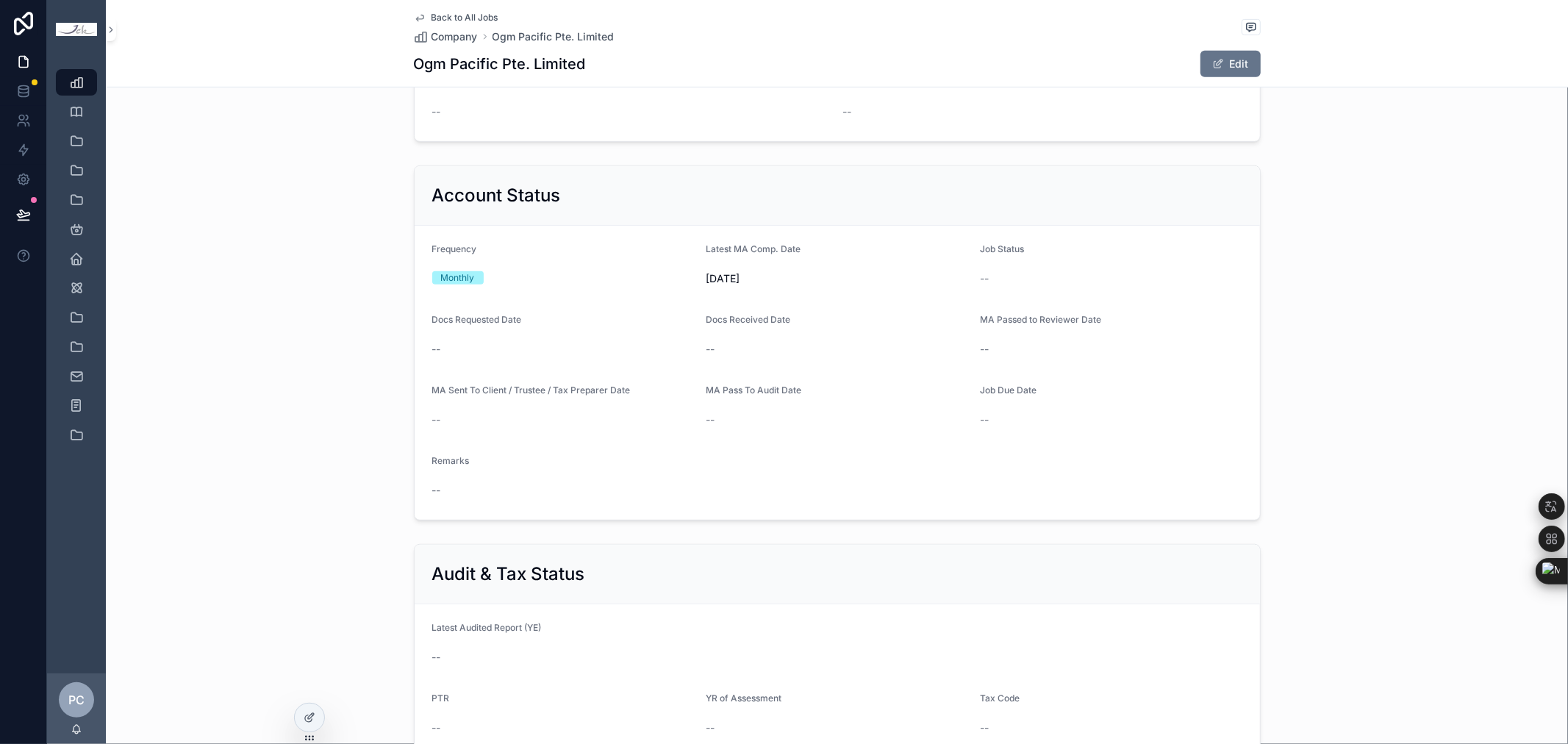
scroll to position [572, 0]
click at [1241, 66] on button "Edit" at bounding box center [1231, 64] width 60 height 27
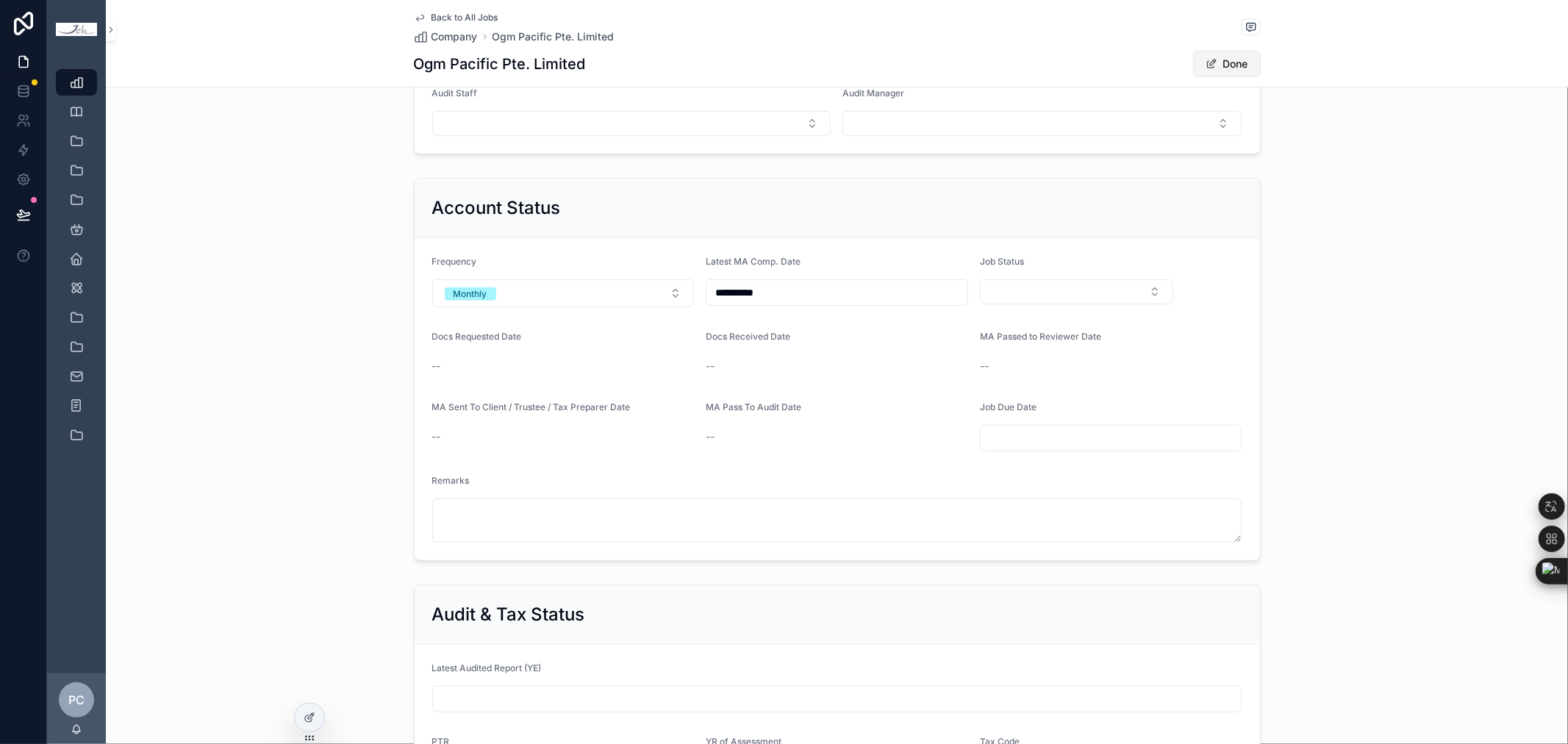
scroll to position [577, 0]
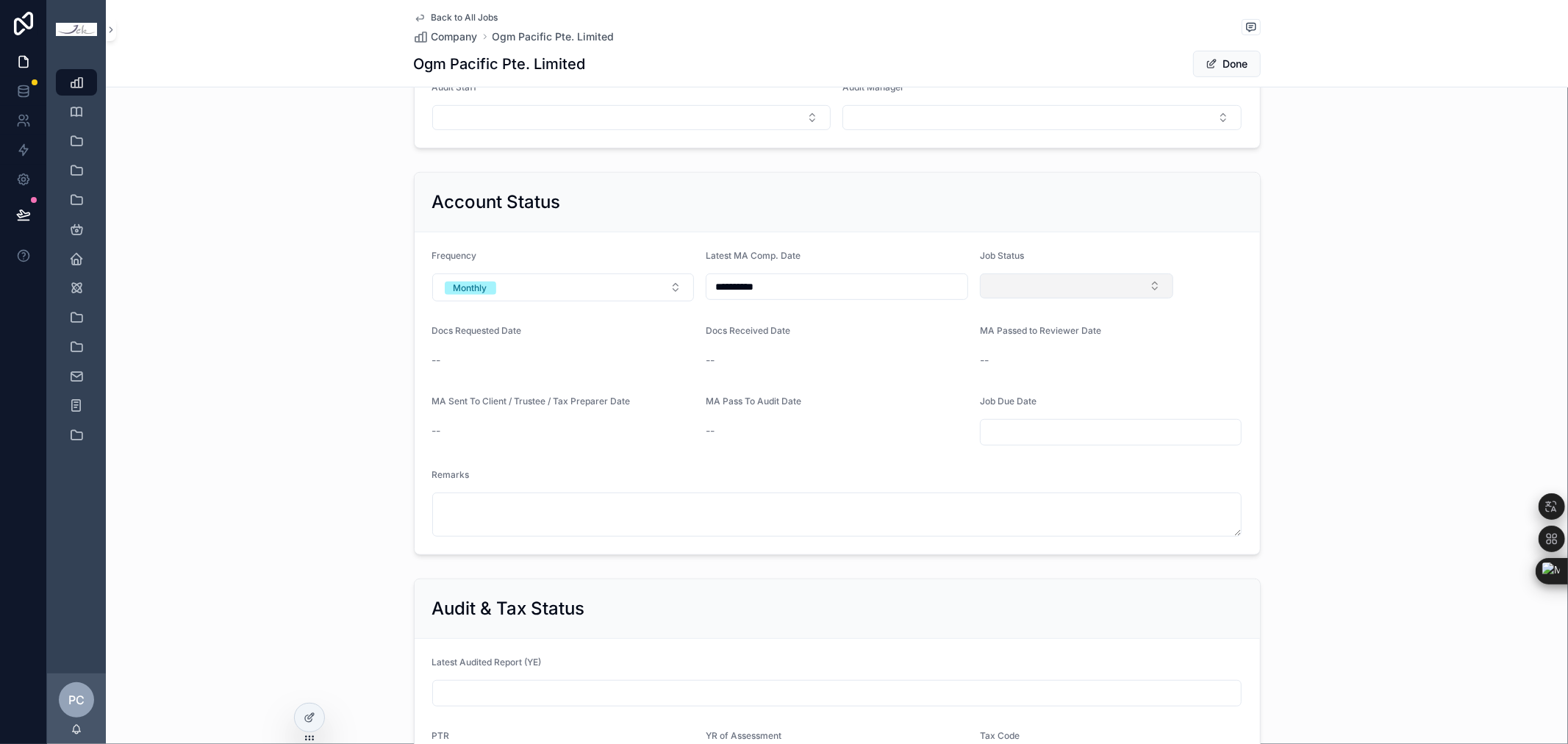
click at [1076, 287] on button "Select Button" at bounding box center [1076, 286] width 194 height 25
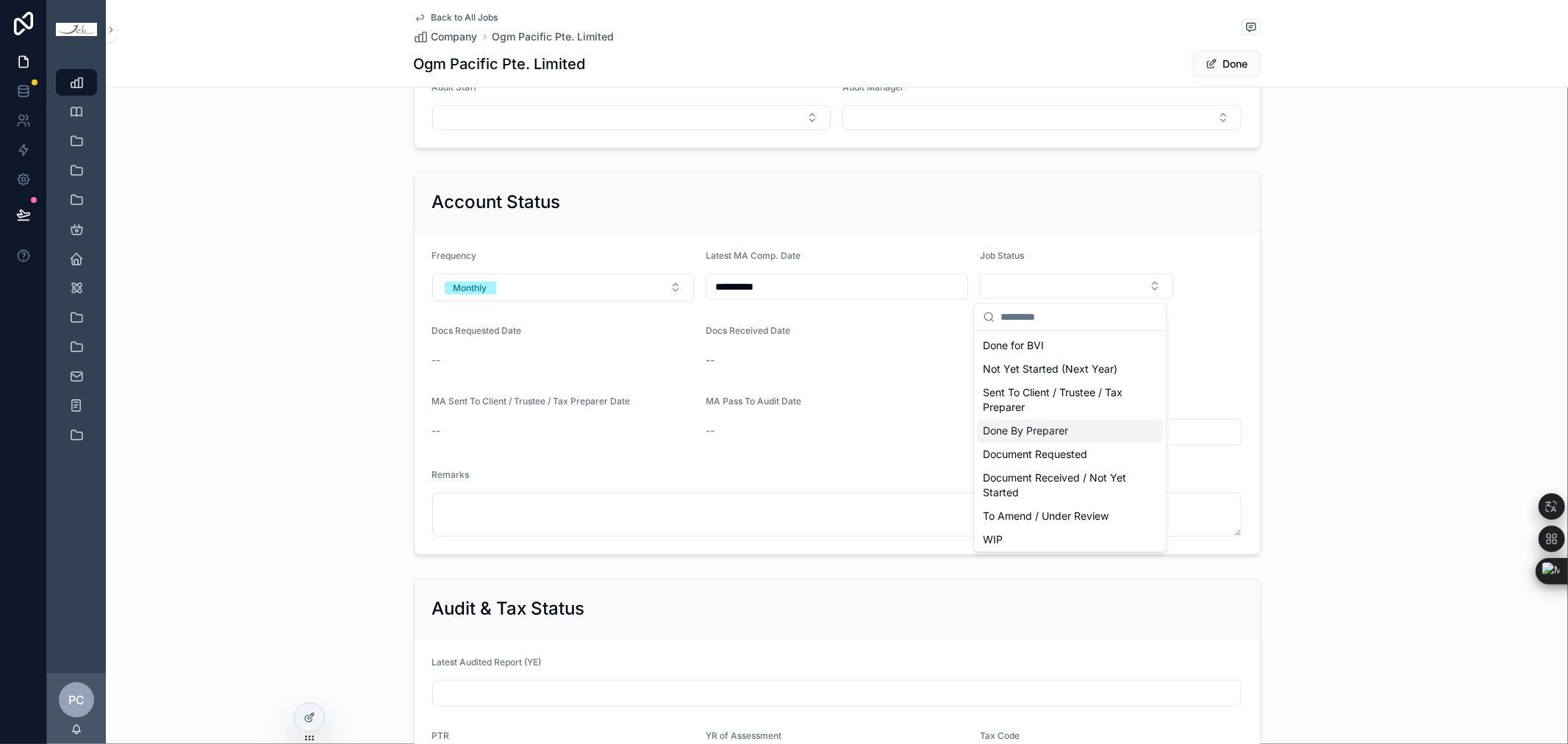
click at [1046, 424] on span "Done By Preparer" at bounding box center [1026, 431] width 85 height 15
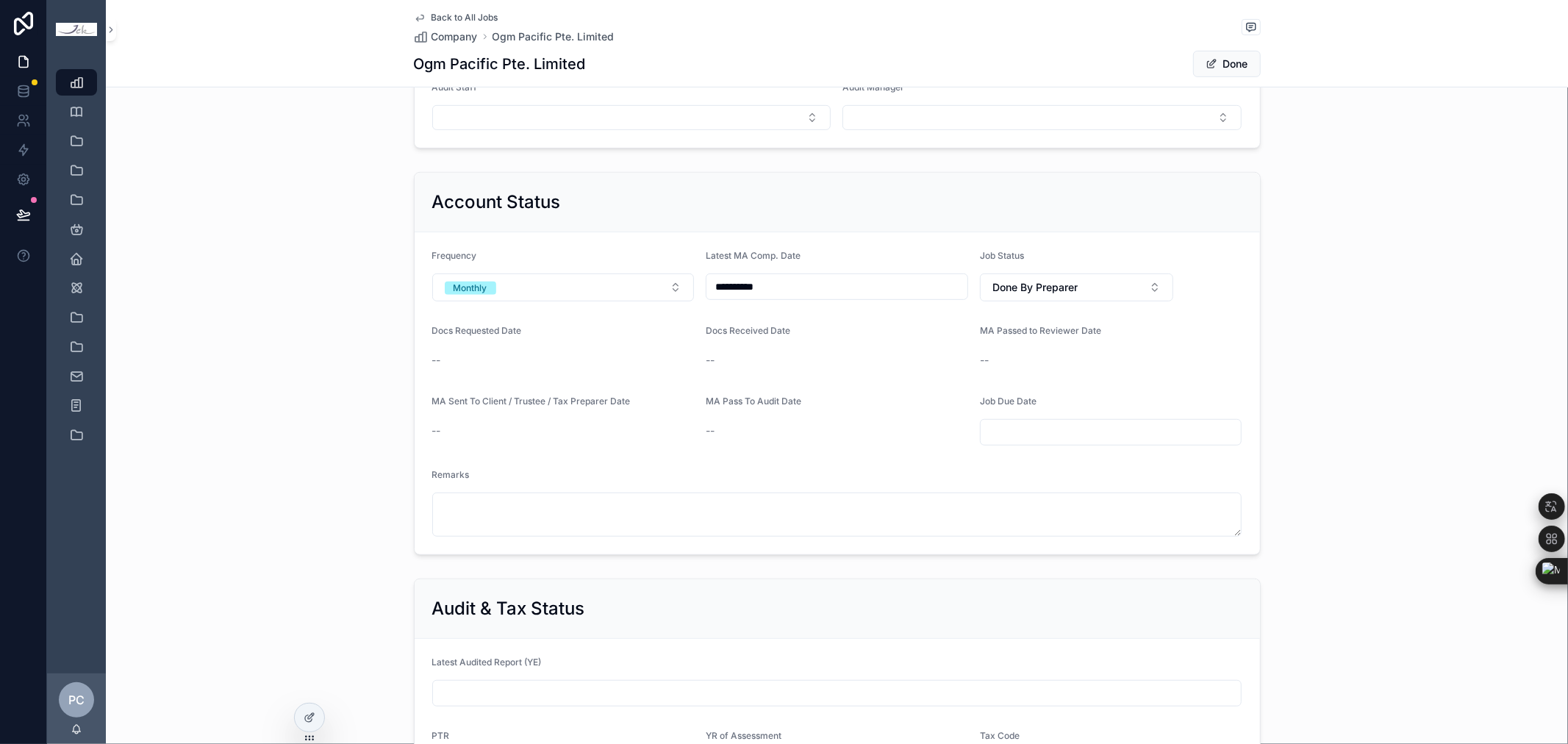
click at [1230, 63] on button "Done" at bounding box center [1226, 64] width 67 height 27
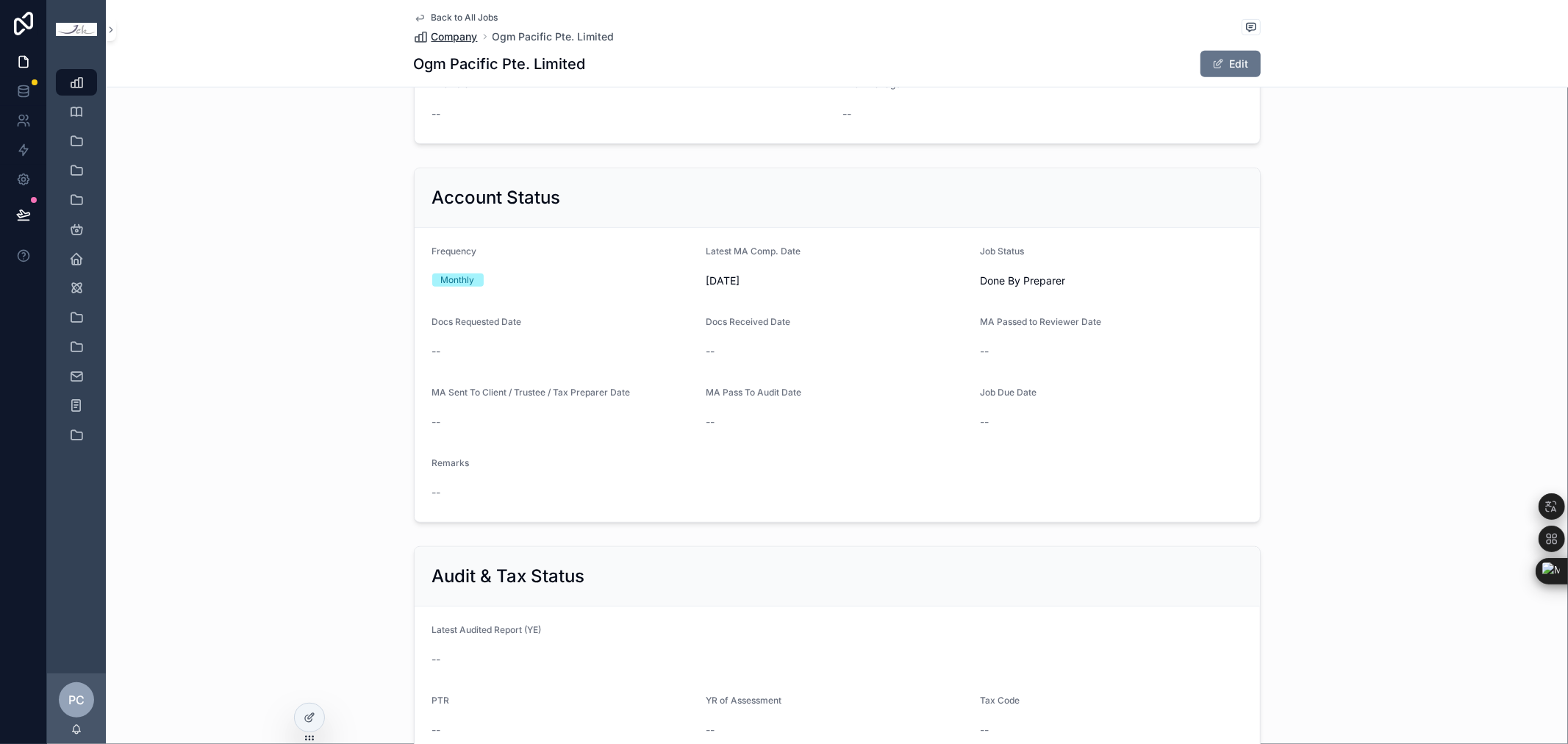
click at [454, 40] on span "Company" at bounding box center [455, 37] width 47 height 15
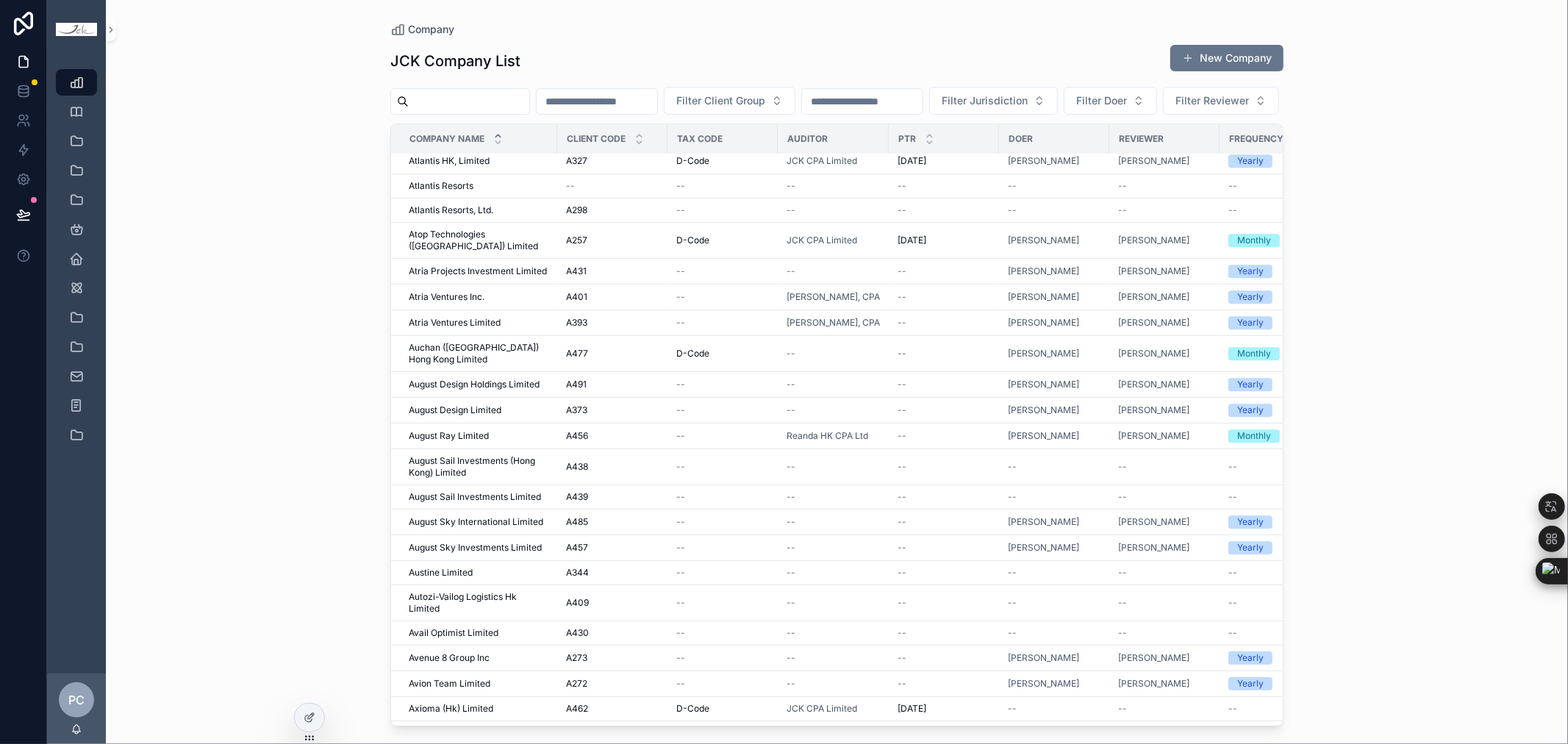
scroll to position [4155, 0]
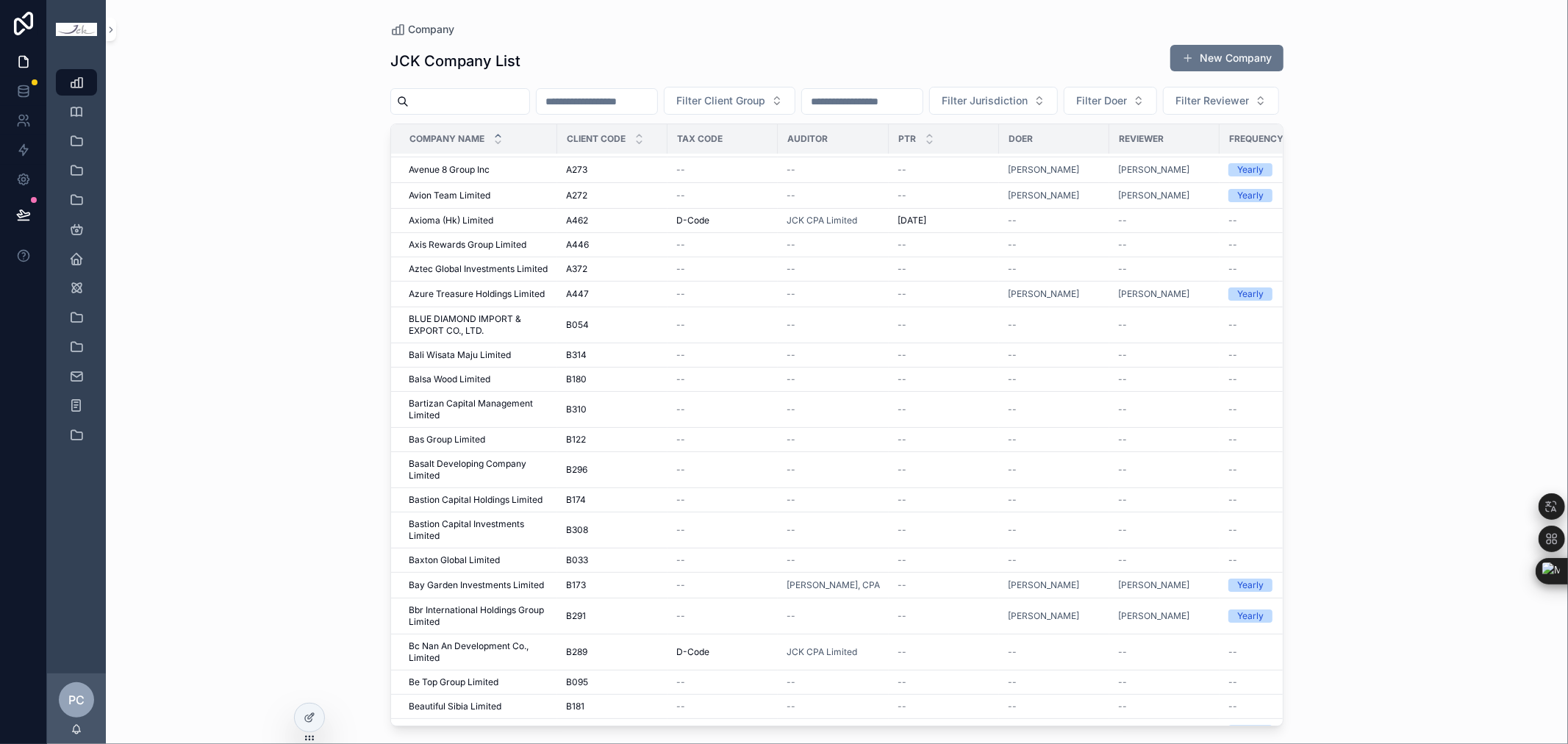
click at [1376, 257] on div "Company JCK Company List New Company Filter Client Group Filter Jurisdiction Fi…" at bounding box center [836, 372] width 1462 height 744
